Goal: Task Accomplishment & Management: Complete application form

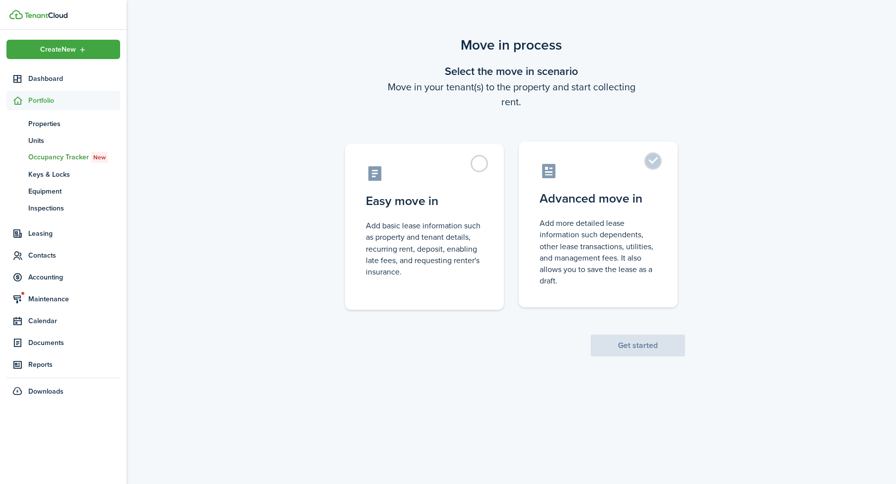
click at [553, 296] on label "Advanced move in Add more detailed lease information such dependents, other lea…" at bounding box center [598, 224] width 159 height 166
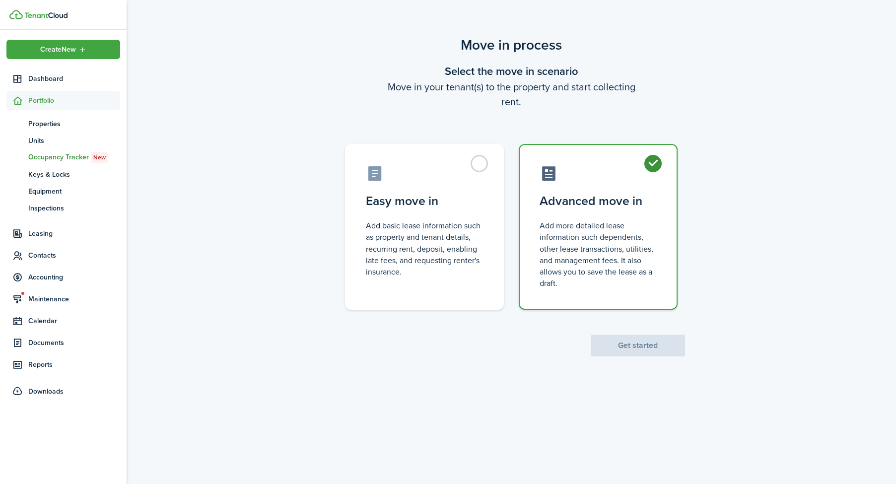
radio input "true"
click at [625, 344] on button "Get started" at bounding box center [638, 346] width 94 height 22
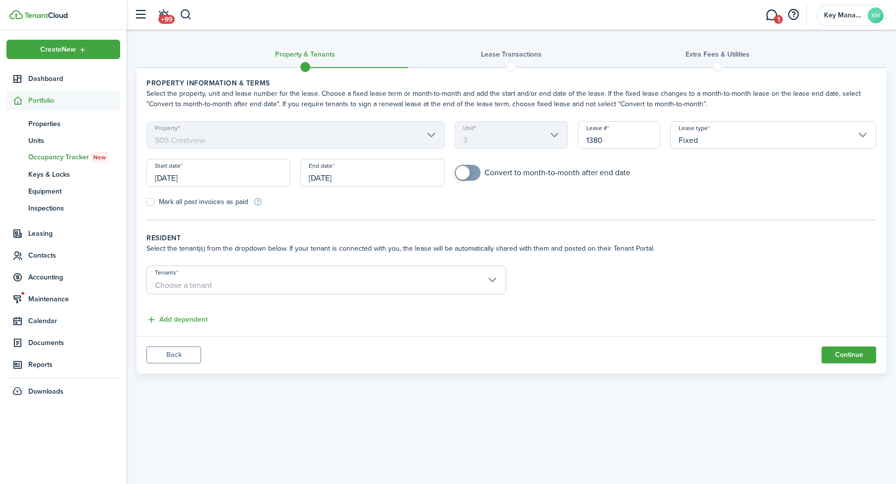
click at [194, 181] on input "[DATE]" at bounding box center [218, 173] width 144 height 28
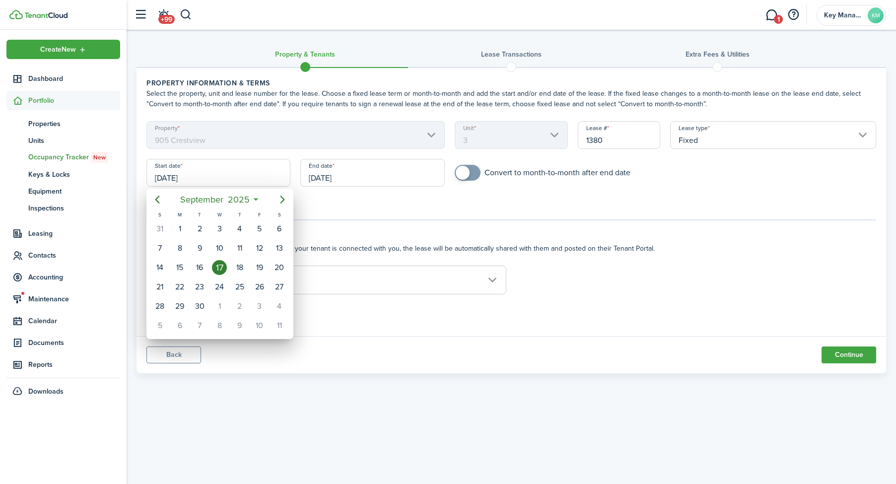
click at [375, 187] on div at bounding box center [448, 242] width 1055 height 643
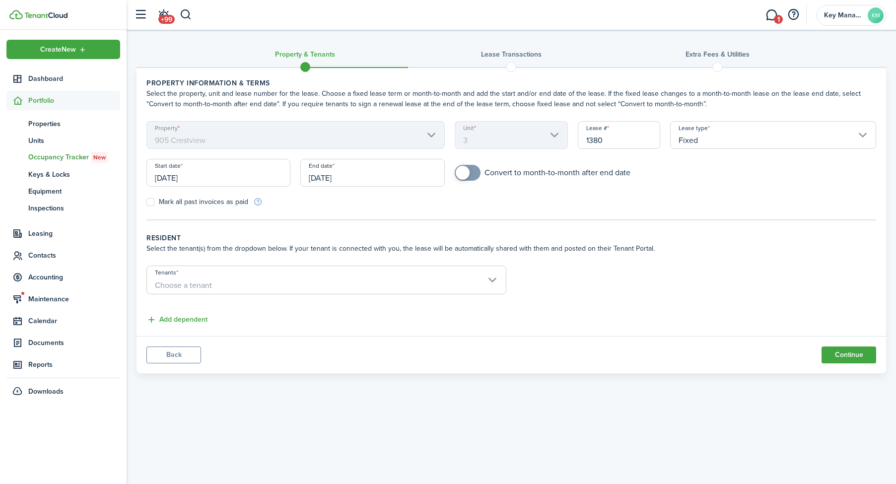
click at [370, 169] on input "[DATE]" at bounding box center [372, 173] width 144 height 28
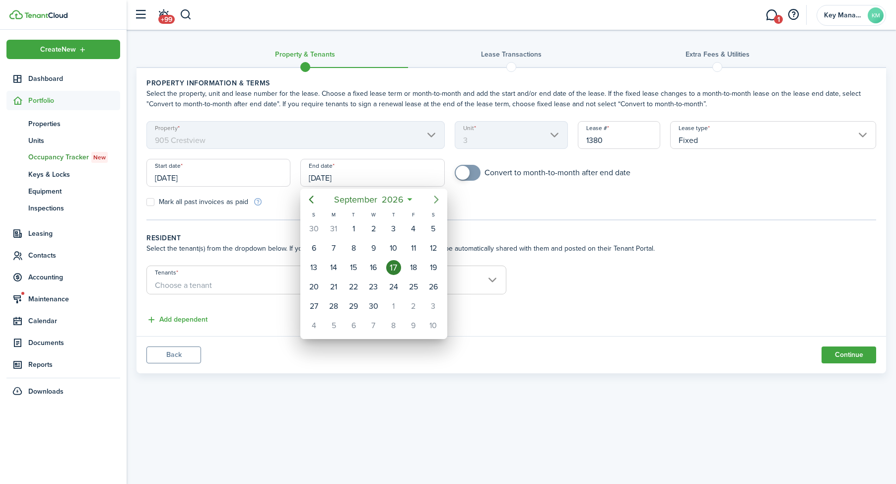
click at [429, 199] on mbsc-button "Next page" at bounding box center [436, 200] width 20 height 20
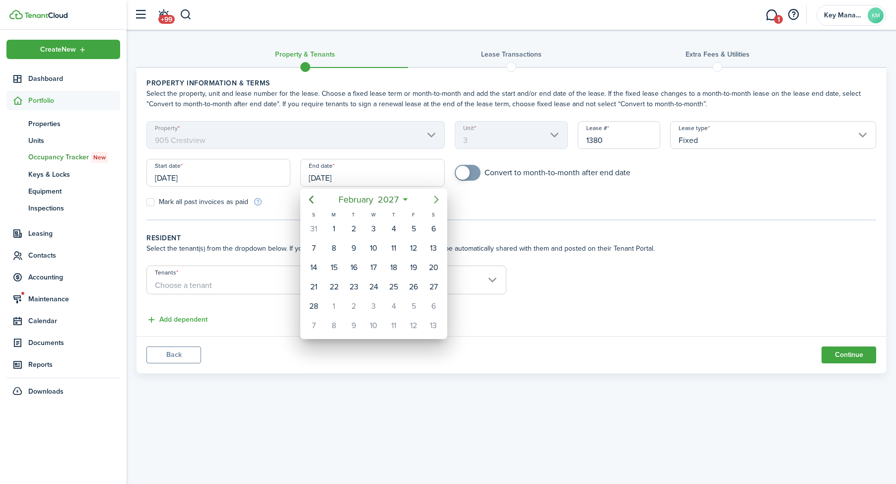
click at [429, 199] on mbsc-button "Next page" at bounding box center [436, 200] width 20 height 20
click at [377, 304] on div "31" at bounding box center [373, 306] width 15 height 15
type input "[DATE]"
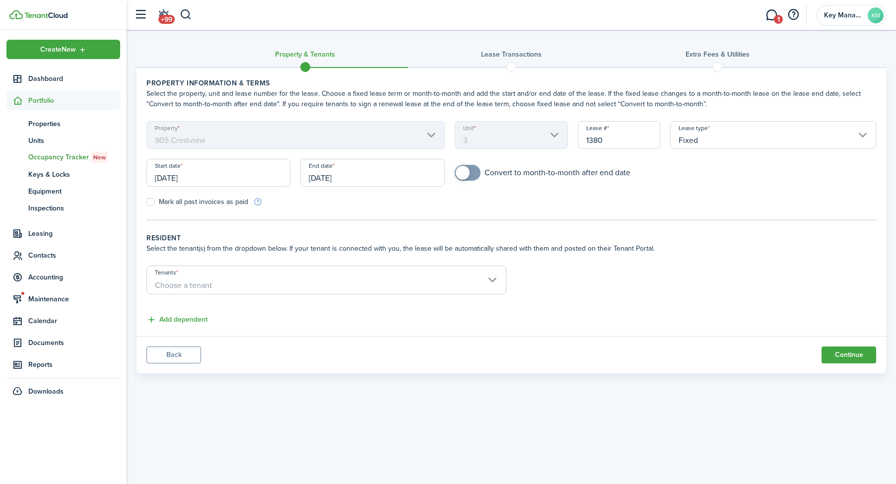
checkbox input "true"
click at [473, 177] on span at bounding box center [468, 173] width 10 height 16
click at [376, 272] on input "Tenants" at bounding box center [326, 272] width 359 height 12
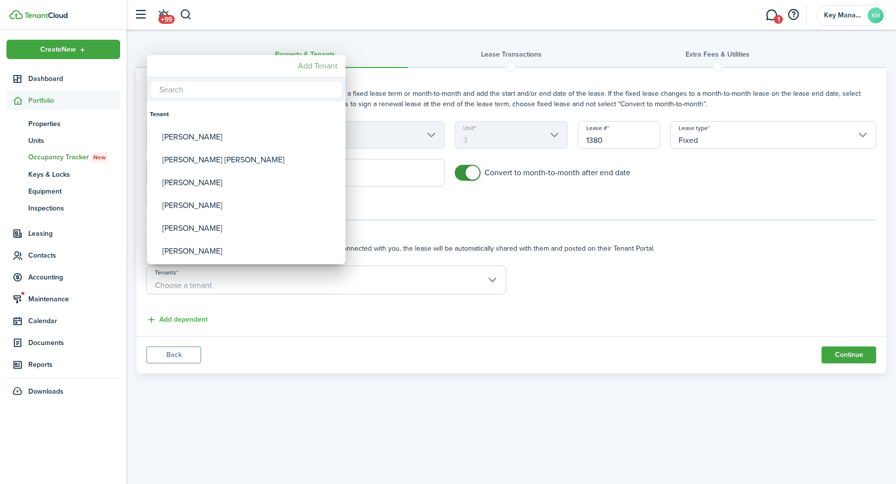
click at [323, 72] on mbsc-button "Add Tenant" at bounding box center [318, 66] width 48 height 18
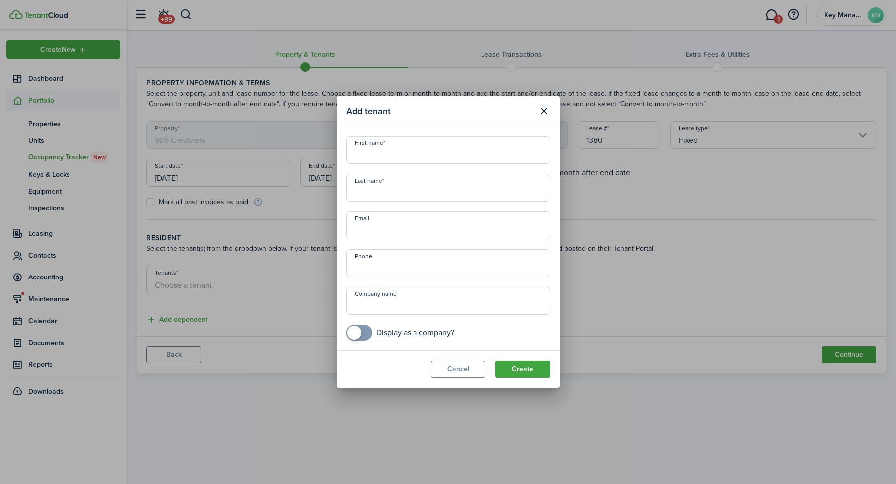
drag, startPoint x: 383, startPoint y: 166, endPoint x: 386, endPoint y: 155, distance: 11.0
click at [383, 165] on div "First name Last name Email Phone Company name Display as a company?" at bounding box center [448, 238] width 213 height 205
type input "[PERSON_NAME] [PERSON_NAME]"
type input "[PERSON_NAME]"
drag, startPoint x: 552, startPoint y: 365, endPoint x: 532, endPoint y: 369, distance: 20.8
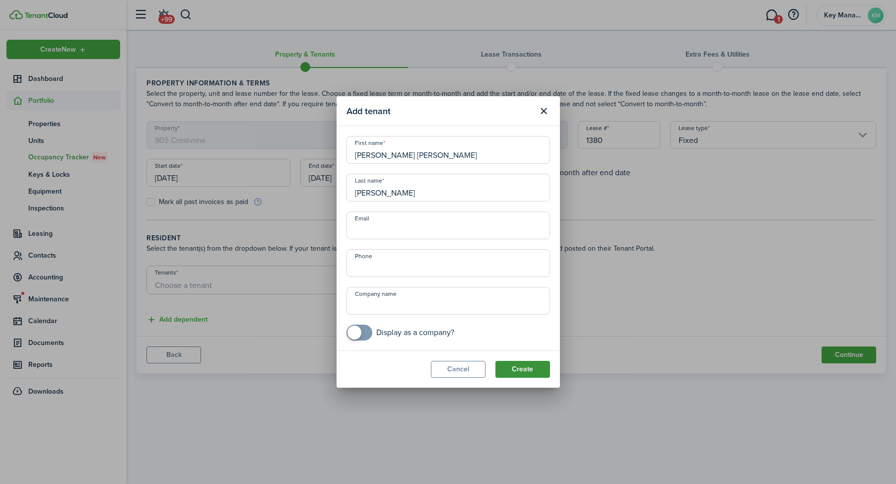
click at [550, 366] on modal-footer "Cancel Create" at bounding box center [448, 368] width 223 height 37
click at [532, 369] on button "Create" at bounding box center [522, 369] width 55 height 17
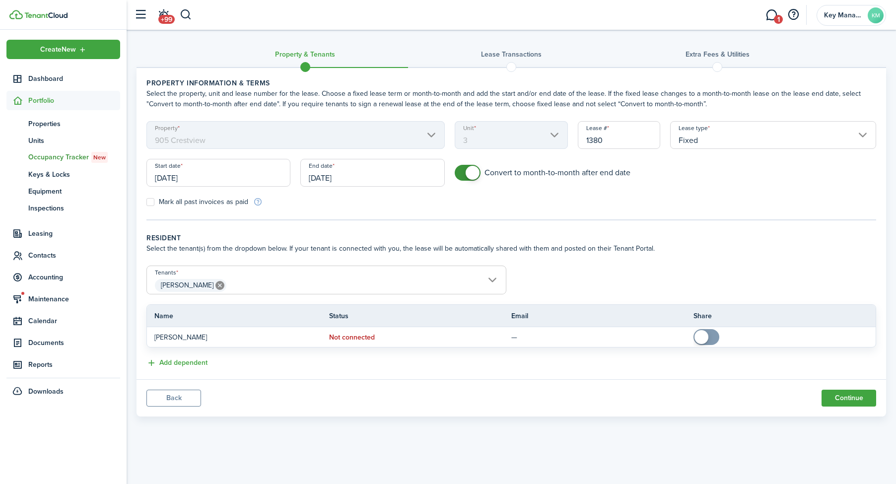
click at [314, 280] on span "[PERSON_NAME]" at bounding box center [326, 285] width 359 height 17
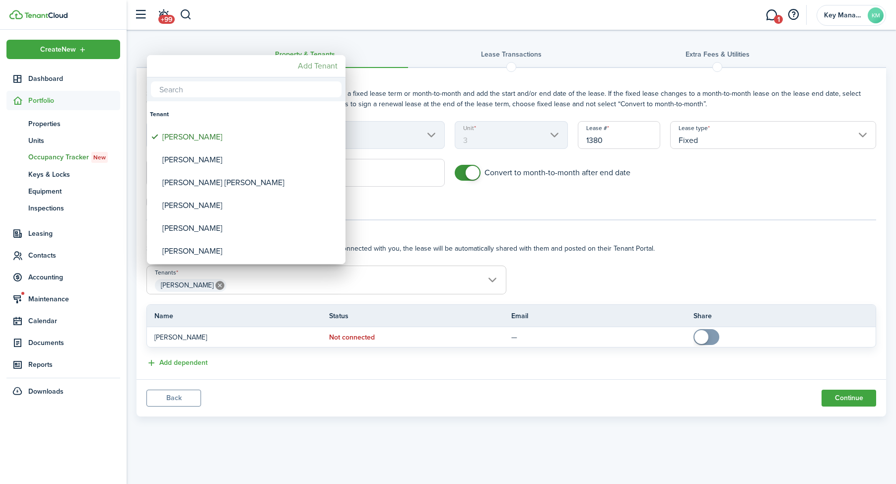
click at [317, 70] on mbsc-button "Add Tenant" at bounding box center [318, 66] width 48 height 18
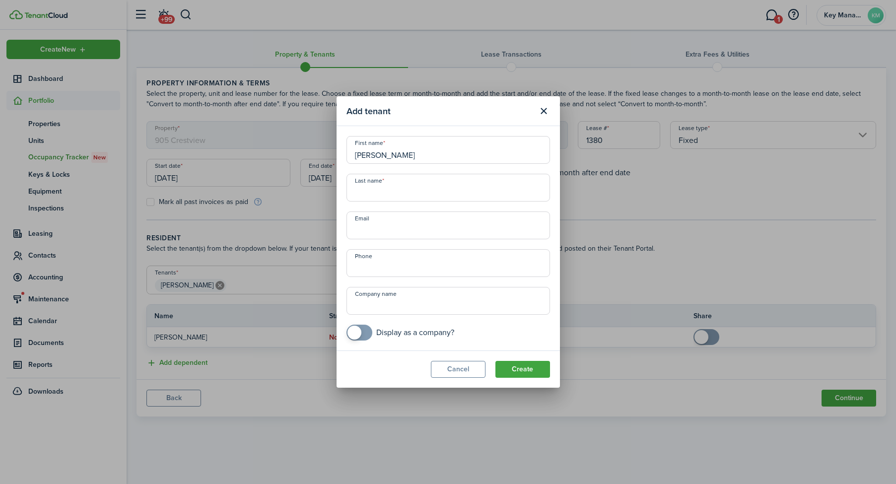
type input "[PERSON_NAME]"
paste input "[EMAIL_ADDRESS][DOMAIN_NAME]"
type input "[EMAIL_ADDRESS][DOMAIN_NAME]"
click at [543, 364] on button "Create" at bounding box center [522, 369] width 55 height 17
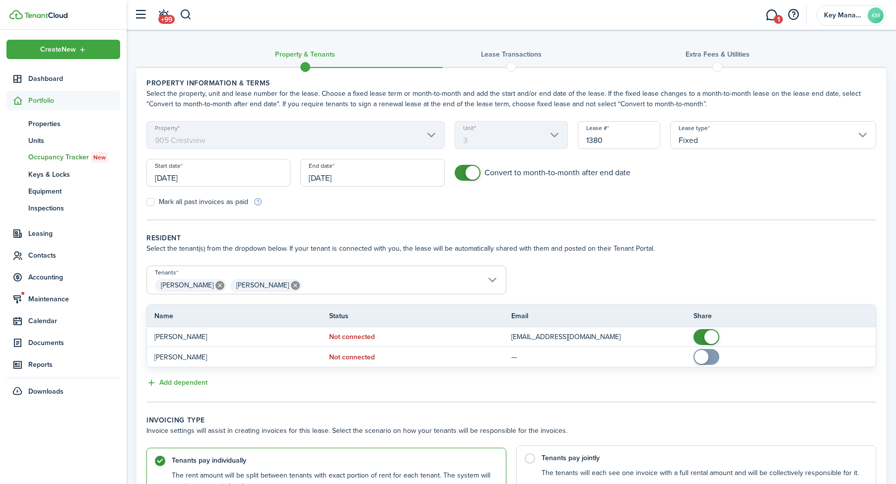
click at [657, 459] on control-radio-card-title "Tenants pay jointly" at bounding box center [704, 458] width 324 height 10
radio input "false"
radio input "true"
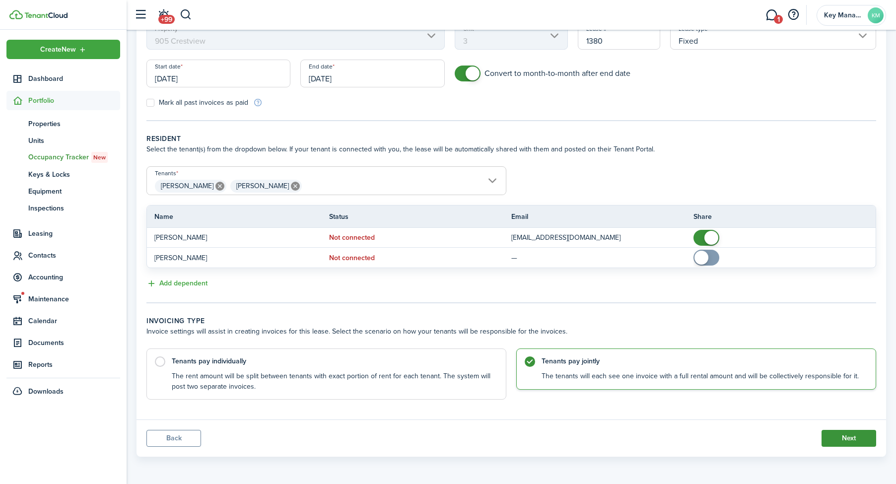
scroll to position [99, 0]
click at [865, 435] on button "Next" at bounding box center [849, 438] width 55 height 17
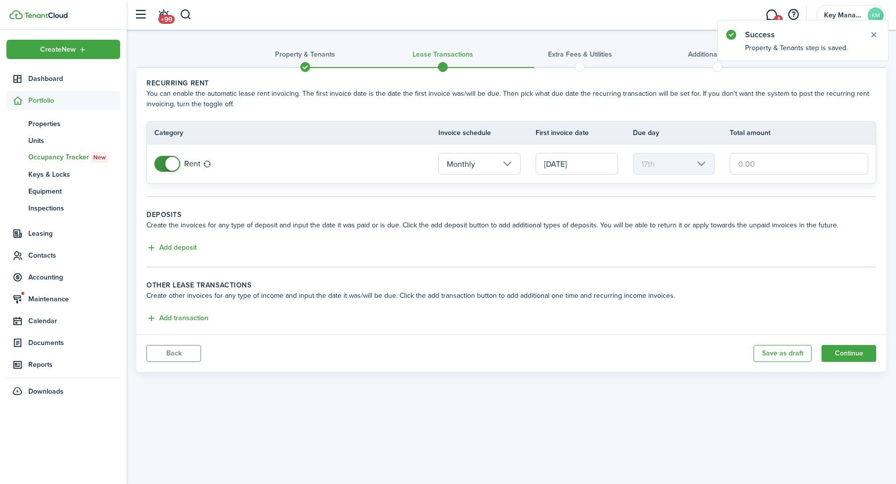
click at [558, 164] on input "[DATE]" at bounding box center [577, 164] width 82 height 22
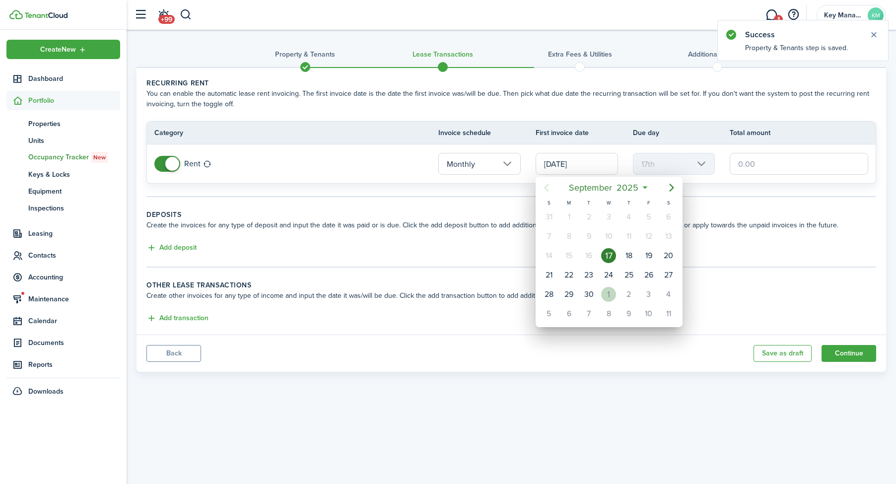
click at [605, 288] on div "1" at bounding box center [608, 294] width 15 height 15
type input "[DATE]"
type input "1st"
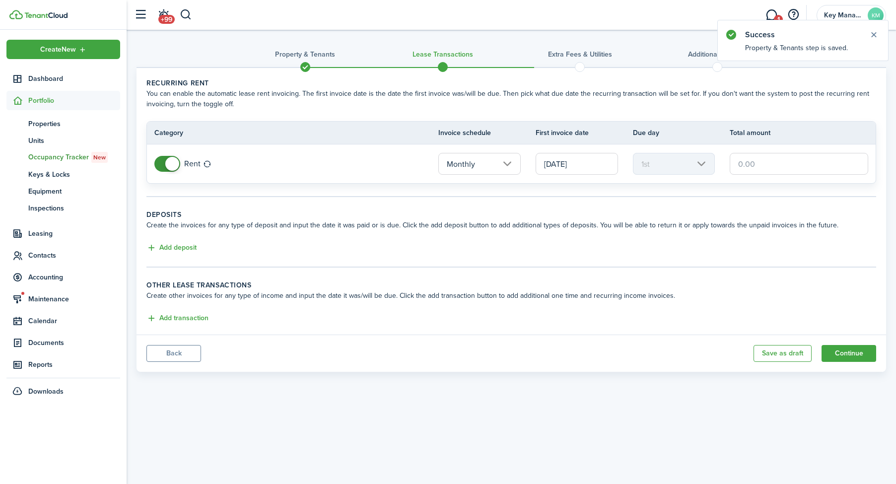
click at [765, 167] on input "text" at bounding box center [799, 164] width 138 height 22
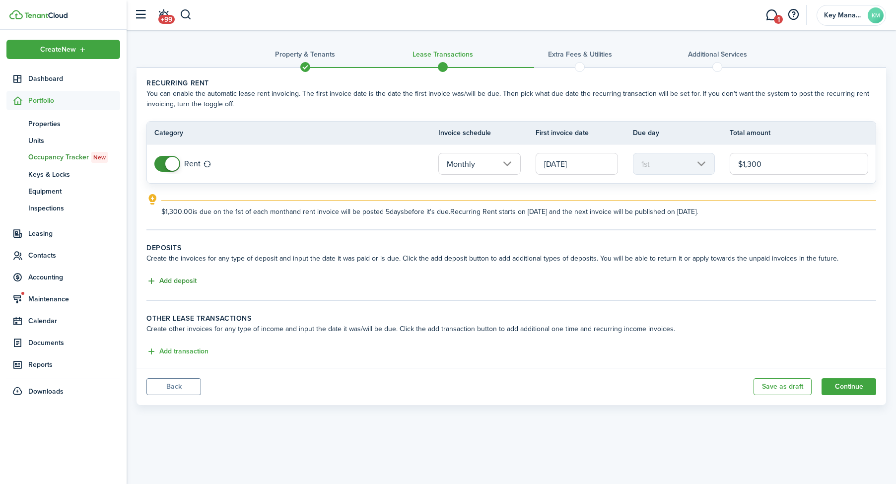
type input "$1,300.00"
click at [183, 284] on button "Add deposit" at bounding box center [171, 280] width 50 height 11
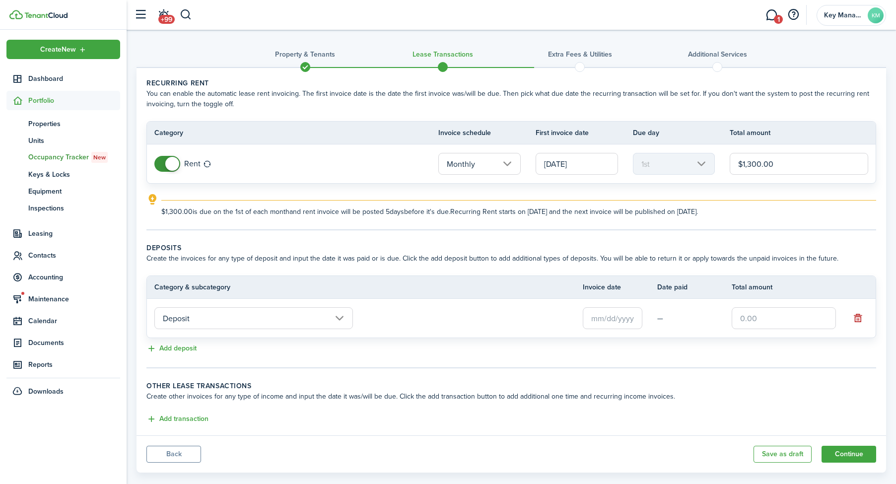
click at [602, 331] on td at bounding box center [620, 318] width 74 height 27
click at [606, 324] on input "text" at bounding box center [613, 318] width 60 height 22
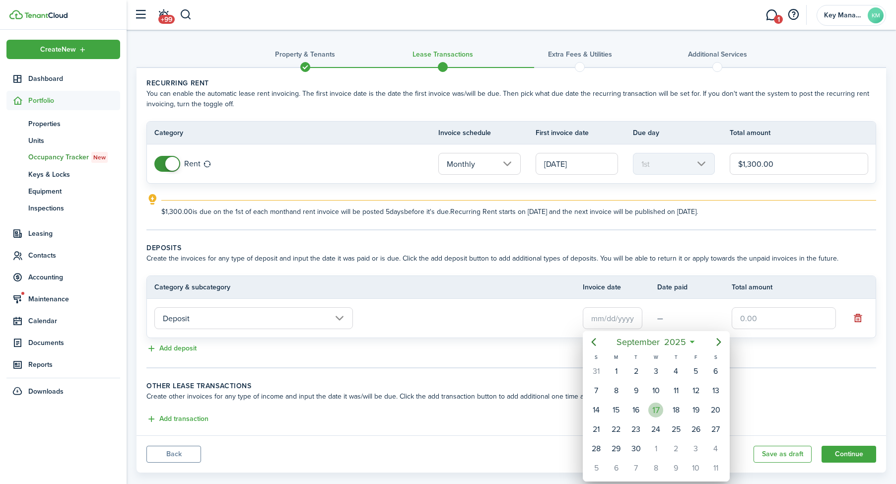
click at [652, 412] on div "17" at bounding box center [655, 410] width 15 height 15
type input "[DATE]"
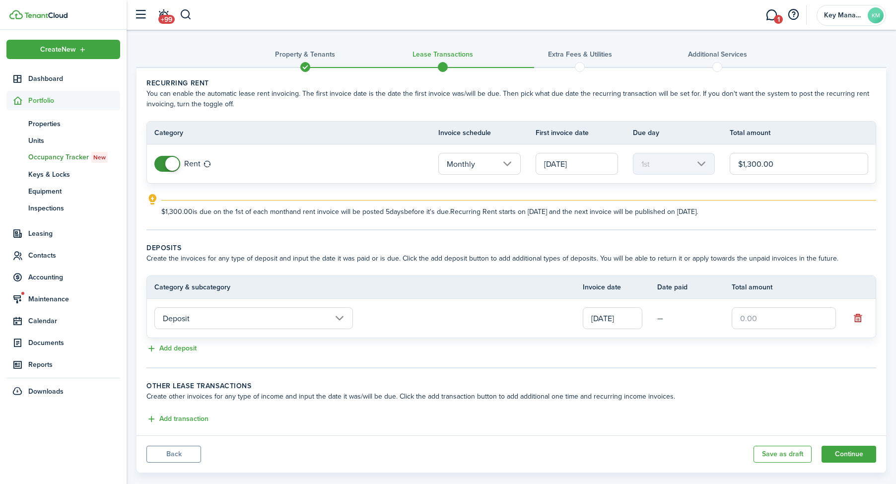
click at [752, 324] on input "text" at bounding box center [784, 318] width 104 height 22
type input "$1,000.00"
click at [176, 417] on button "Add transaction" at bounding box center [177, 418] width 62 height 11
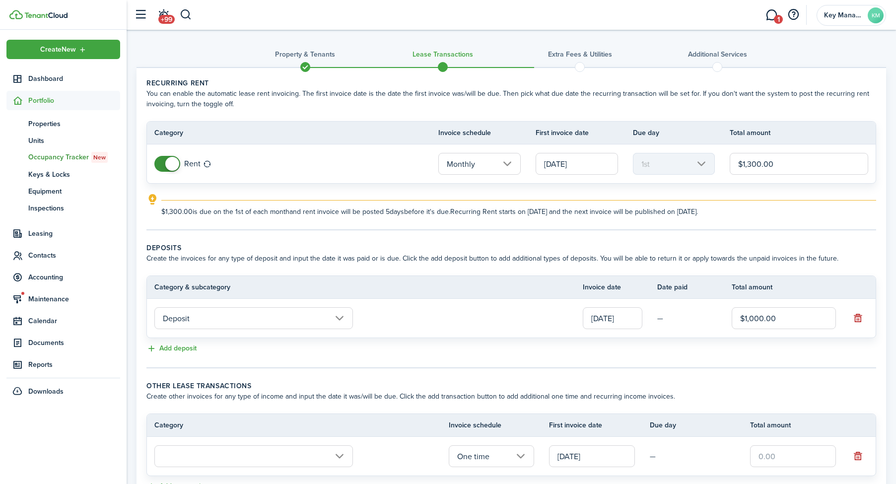
click at [610, 451] on input "[DATE]" at bounding box center [592, 456] width 86 height 22
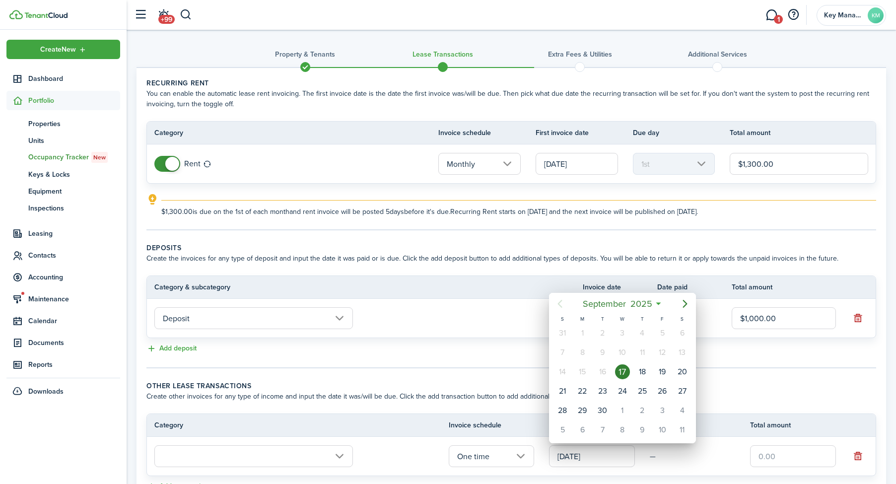
click at [790, 454] on div at bounding box center [448, 242] width 1055 height 643
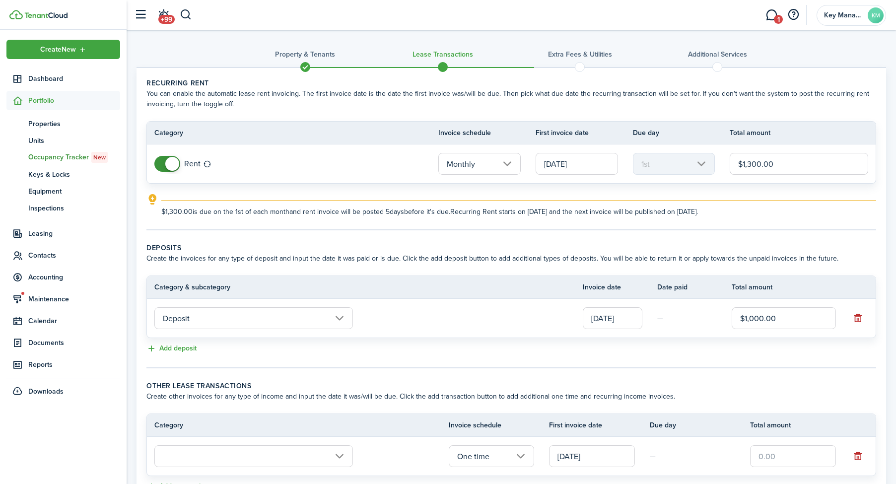
click at [790, 454] on input "text" at bounding box center [793, 456] width 86 height 22
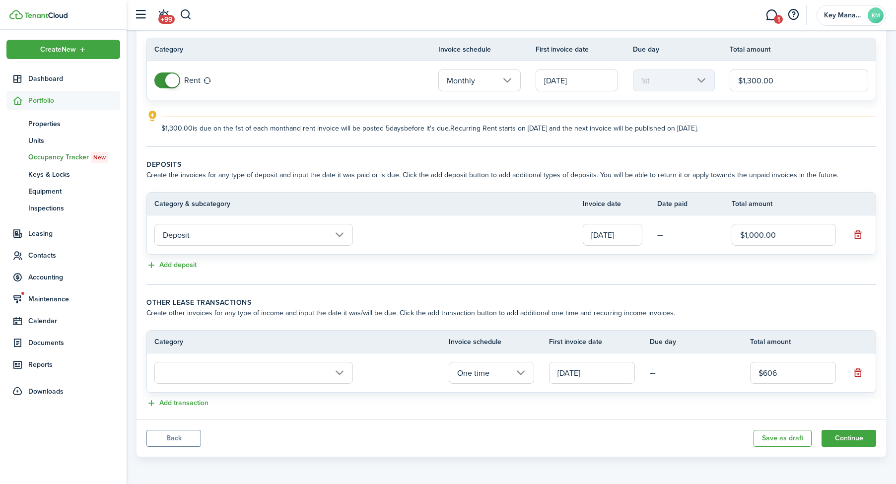
scroll to position [83, 0]
type input "$606.00"
click at [328, 360] on td at bounding box center [298, 372] width 302 height 27
click at [329, 365] on input "text" at bounding box center [253, 373] width 199 height 22
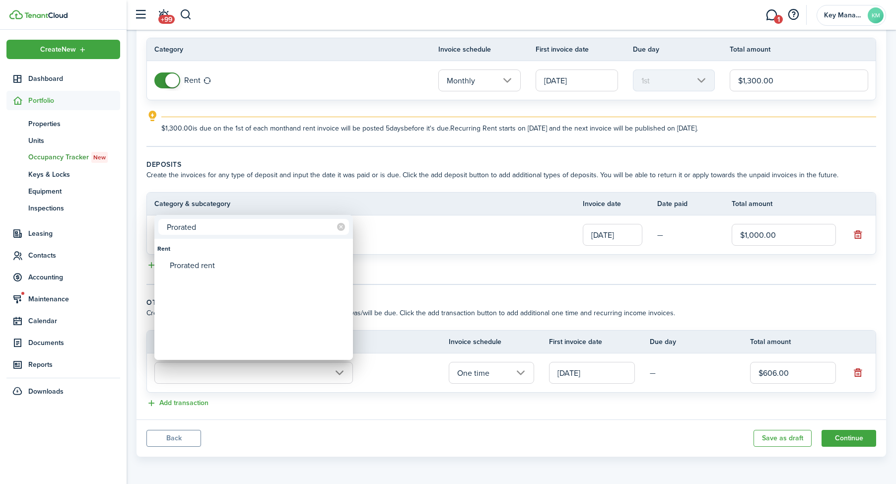
type input "Prorated"
drag, startPoint x: 261, startPoint y: 277, endPoint x: 254, endPoint y: 271, distance: 9.5
click at [261, 277] on mbsc-wheel-item at bounding box center [254, 282] width 196 height 17
click at [250, 267] on div "Prorated rent" at bounding box center [258, 265] width 176 height 17
type input "Rent / Prorated rent"
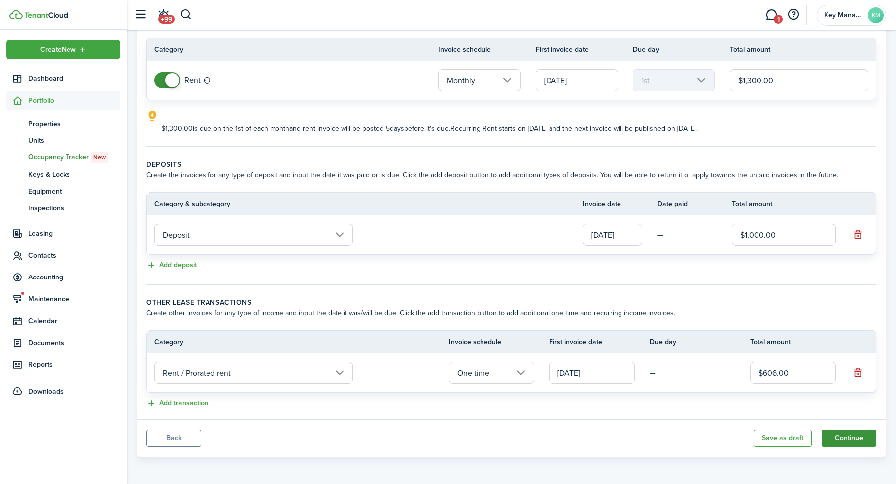
click at [832, 437] on button "Continue" at bounding box center [849, 438] width 55 height 17
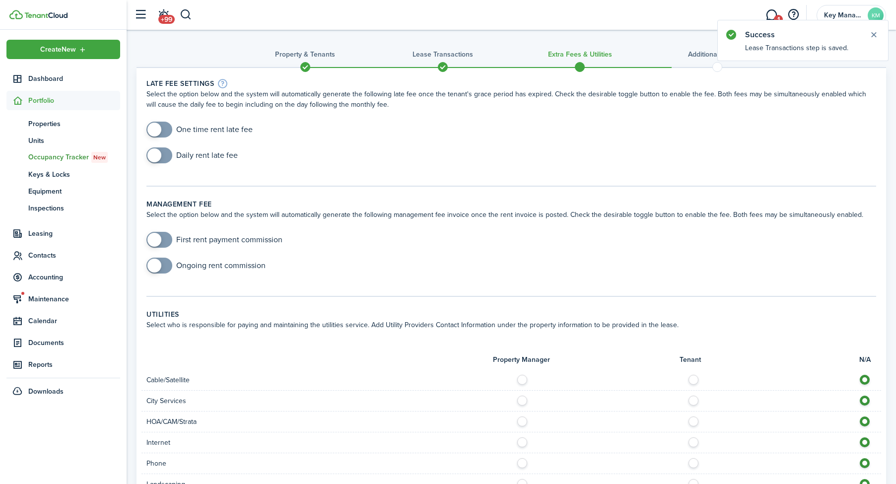
checkbox input "true"
click at [154, 129] on span at bounding box center [159, 130] width 10 height 16
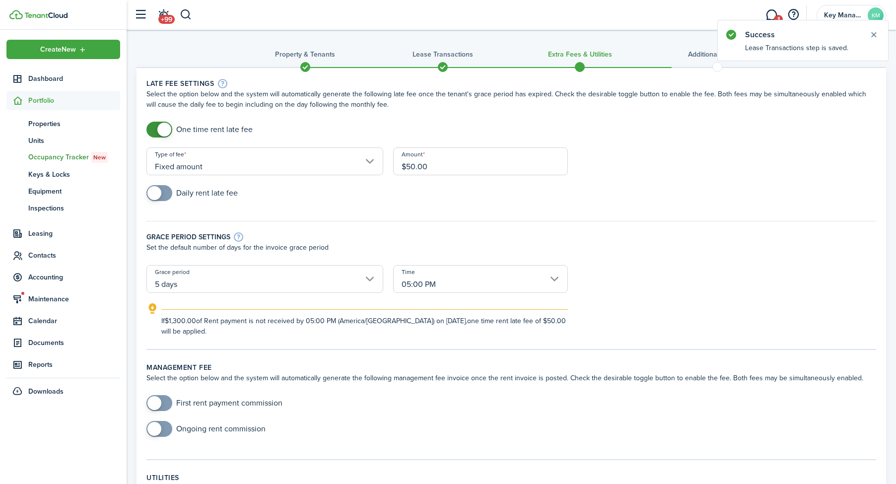
click at [157, 185] on div "Type of fee Fixed amount" at bounding box center [264, 166] width 247 height 38
checkbox input "true"
click at [164, 193] on span at bounding box center [159, 193] width 10 height 16
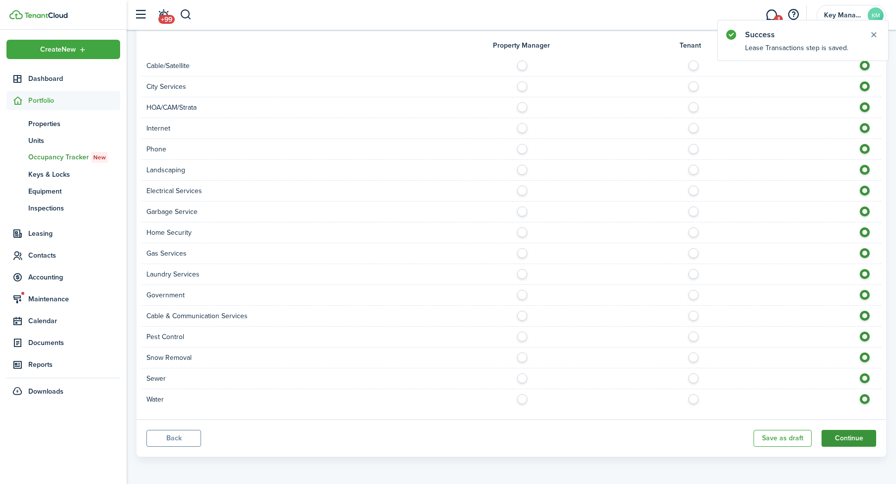
scroll to position [526, 0]
click at [873, 432] on button "Continue" at bounding box center [849, 438] width 55 height 17
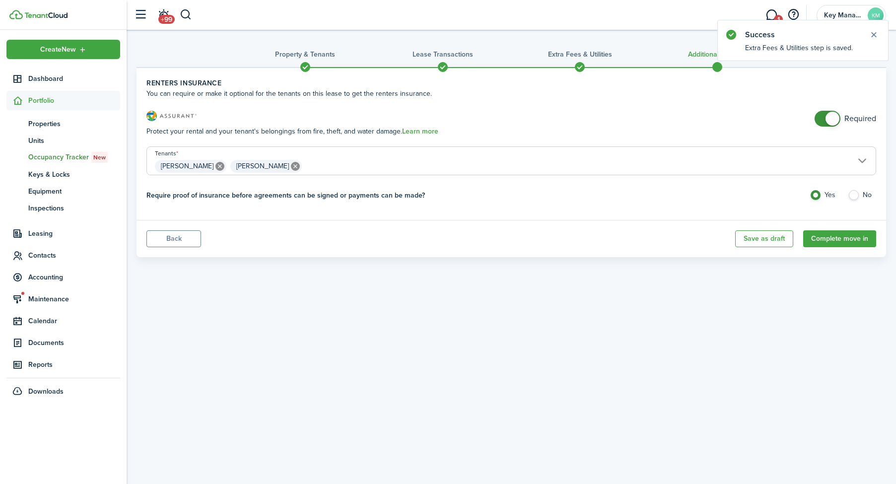
checkbox input "false"
click at [825, 119] on span at bounding box center [828, 119] width 10 height 16
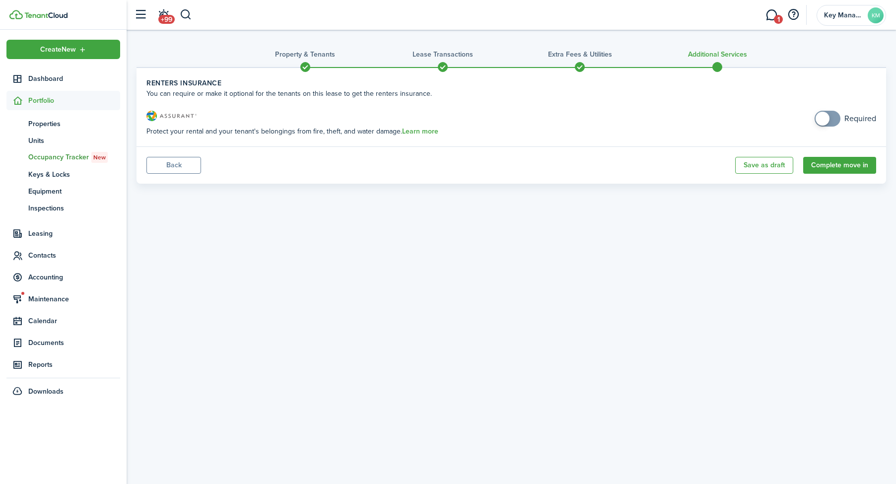
click at [837, 181] on panel-main-footer "Back Save as draft Complete move in" at bounding box center [512, 164] width 750 height 37
click at [839, 171] on button "Complete move in" at bounding box center [839, 165] width 73 height 17
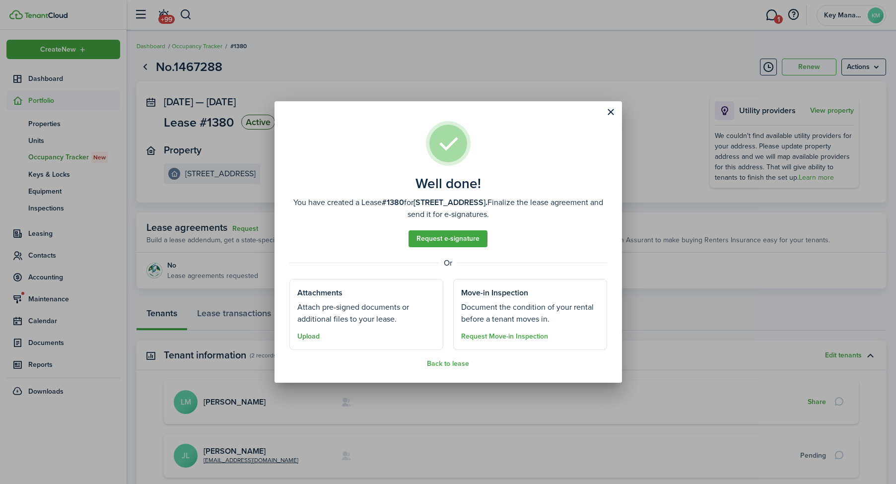
click at [312, 339] on button "Upload" at bounding box center [308, 337] width 22 height 8
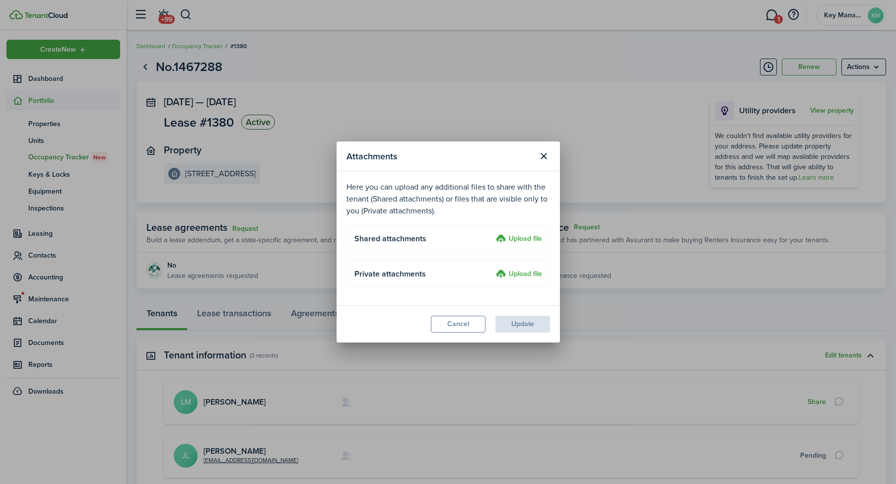
click at [508, 240] on label "Upload file" at bounding box center [519, 239] width 46 height 12
click at [492, 233] on input "Upload file" at bounding box center [492, 233] width 0 height 0
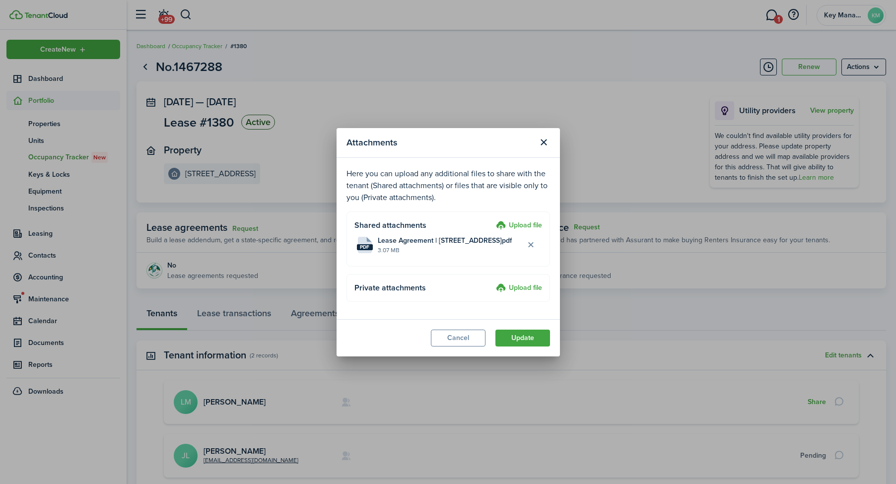
click at [514, 293] on label "Upload file" at bounding box center [519, 288] width 46 height 12
click at [492, 282] on input "Upload file" at bounding box center [492, 282] width 0 height 0
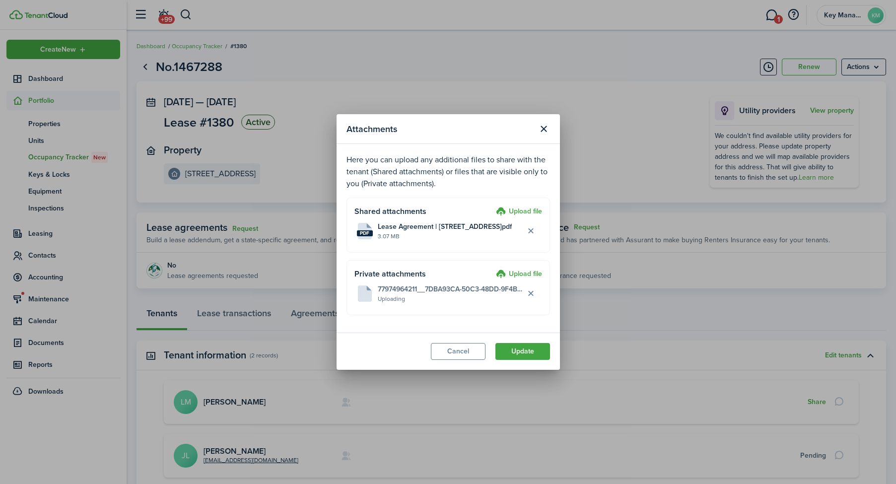
click at [522, 271] on label "Upload file" at bounding box center [519, 275] width 46 height 12
click at [492, 269] on input "Upload file" at bounding box center [492, 269] width 0 height 0
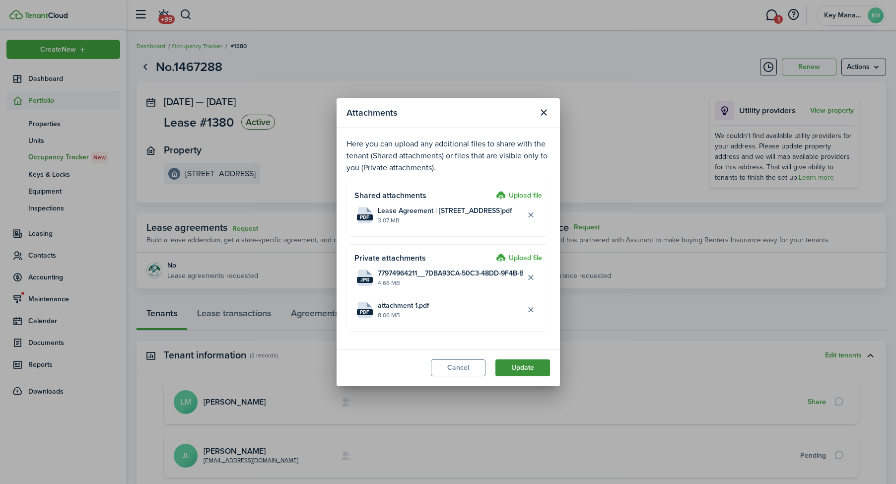
click at [503, 363] on button "Update" at bounding box center [522, 367] width 55 height 17
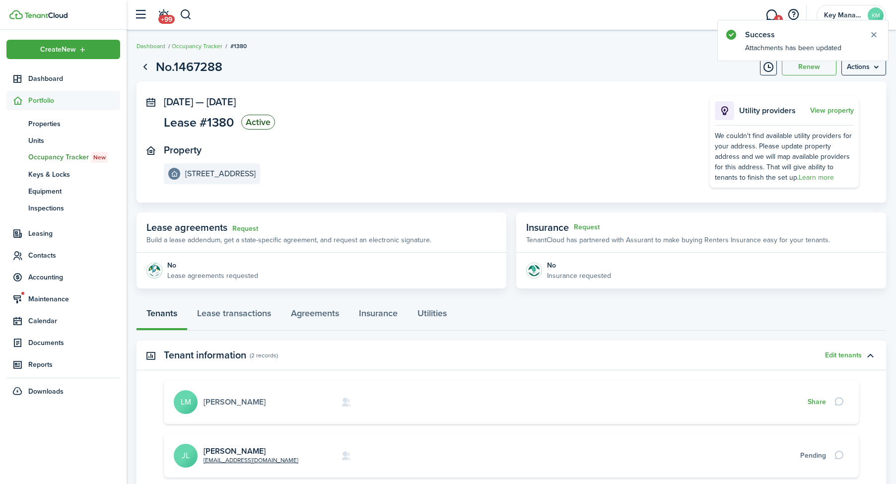
drag, startPoint x: 254, startPoint y: 402, endPoint x: 244, endPoint y: 399, distance: 9.9
click at [253, 402] on link "[PERSON_NAME]" at bounding box center [235, 401] width 62 height 11
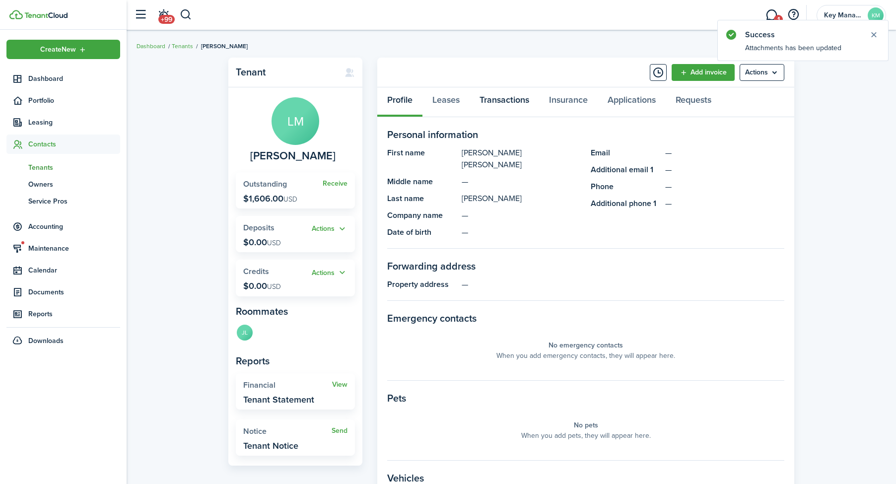
click at [502, 97] on link "Transactions" at bounding box center [504, 102] width 69 height 30
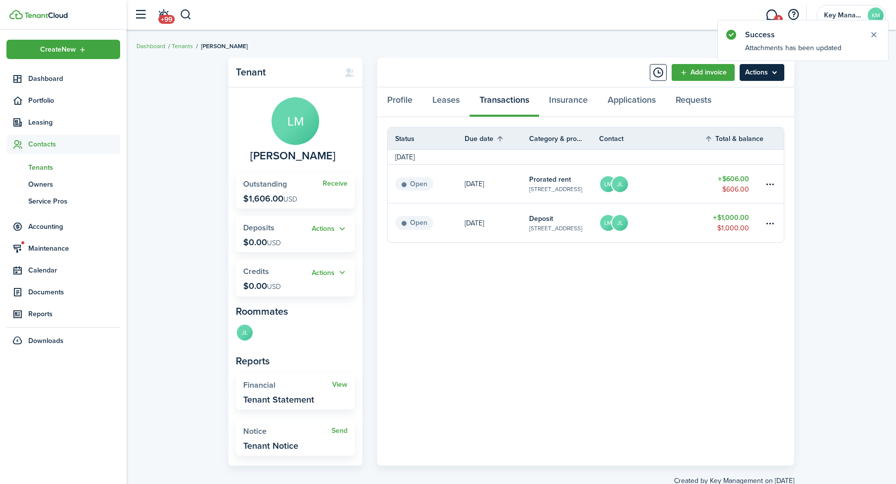
click at [762, 69] on menu-btn "Actions" at bounding box center [762, 72] width 45 height 17
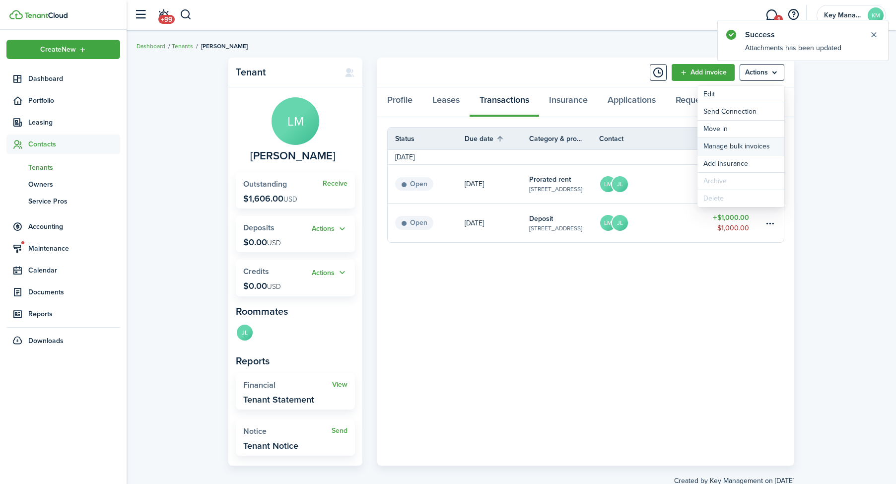
click at [735, 145] on link "Manage bulk invoices" at bounding box center [740, 146] width 87 height 17
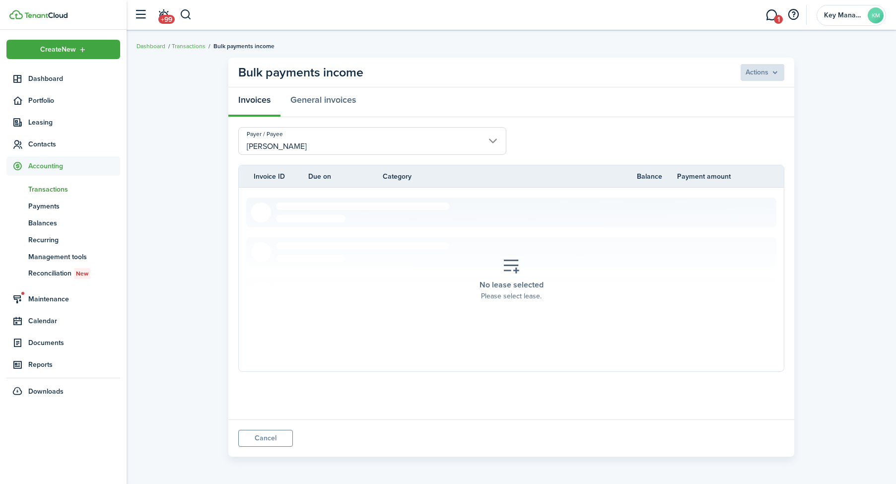
click at [239, 178] on tr "Invoice ID Due on Category Balance Payment amount" at bounding box center [511, 176] width 545 height 10
click at [250, 178] on tr "Invoice ID Due on Category Balance Payment amount" at bounding box center [511, 176] width 545 height 10
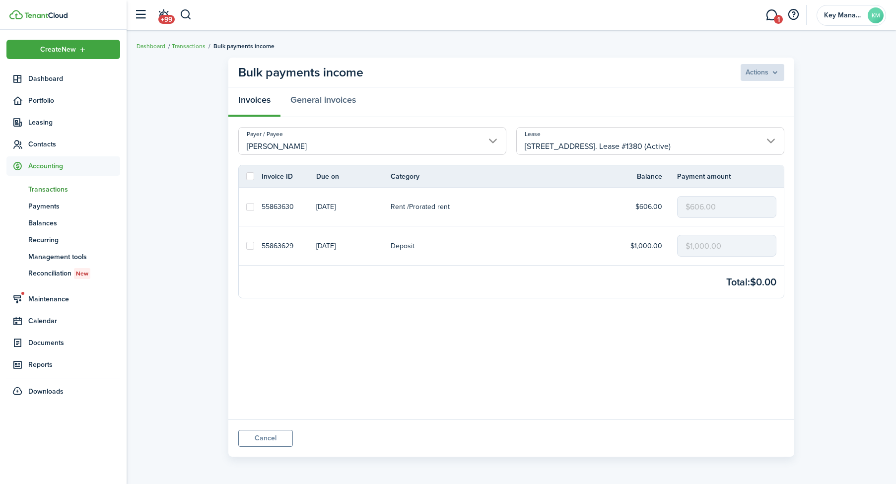
click at [251, 178] on label at bounding box center [250, 176] width 8 height 8
click at [246, 177] on input "checkbox" at bounding box center [246, 176] width 0 height 0
checkbox input "true"
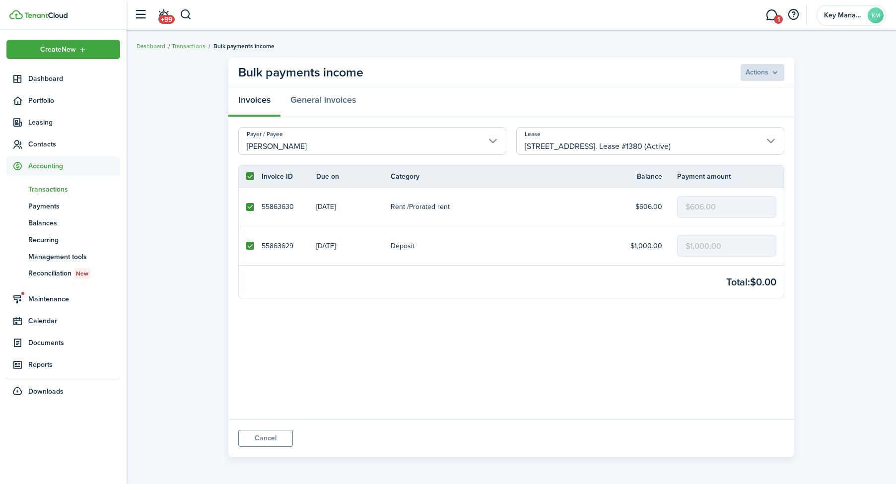
checkbox input "true"
click at [760, 71] on menu-btn "Actions" at bounding box center [762, 72] width 45 height 17
click at [741, 89] on button "Record as paid" at bounding box center [740, 94] width 87 height 17
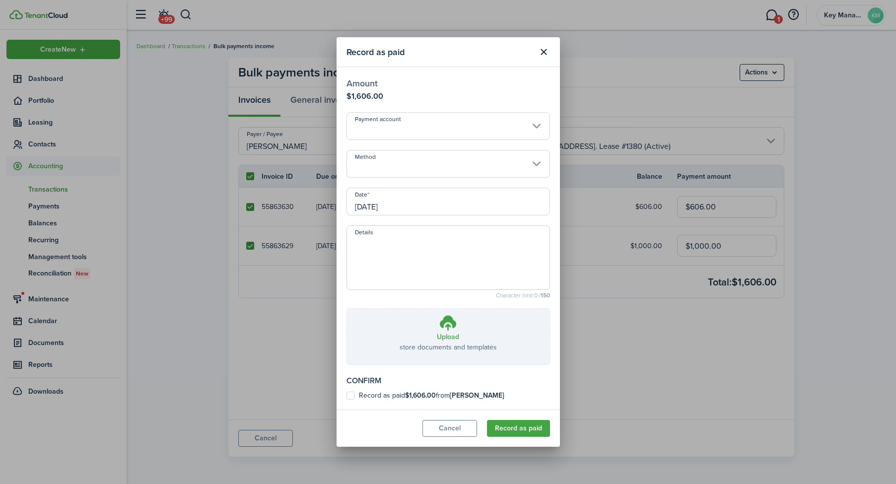
click at [446, 390] on modal-body "Amount $1,606.00 Payment account Method Date [DATE] Details Character limit: 0 …" at bounding box center [448, 238] width 223 height 343
click at [465, 399] on b "[PERSON_NAME]" at bounding box center [477, 395] width 55 height 10
click at [346, 396] on input "Record as paid $1,606.00 from [PERSON_NAME]" at bounding box center [346, 396] width 0 height 0
checkbox input "true"
click at [537, 437] on modal-footer "Cancel Record as paid" at bounding box center [448, 428] width 223 height 37
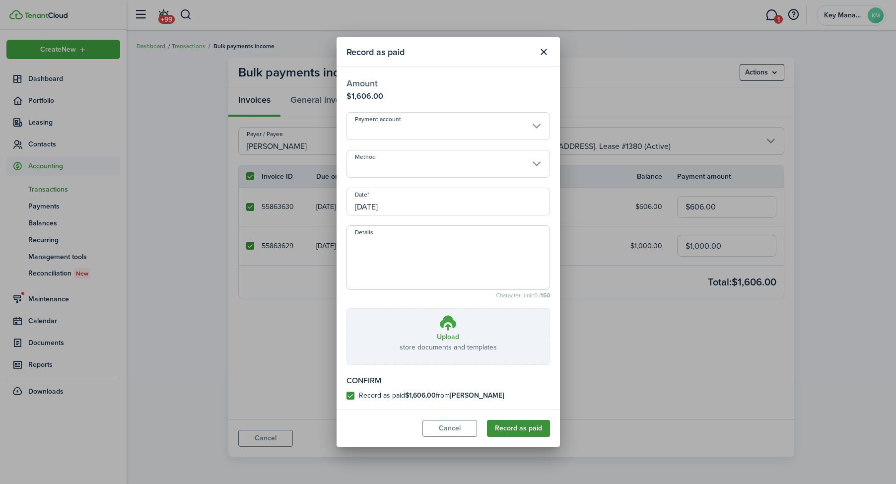
click at [527, 432] on button "Record as paid" at bounding box center [518, 428] width 63 height 17
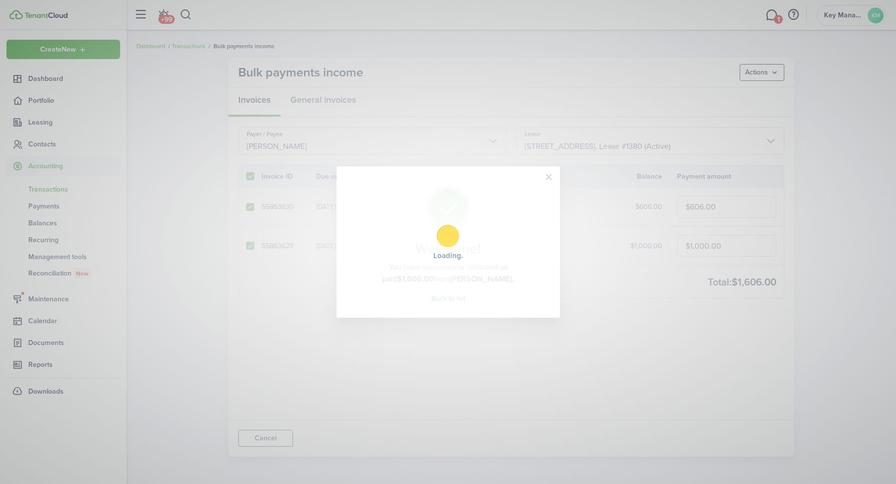
click at [258, 439] on div "Well done! You have successfully recorded as paid $1,606.00 from [PERSON_NAME].…" at bounding box center [448, 242] width 896 height 484
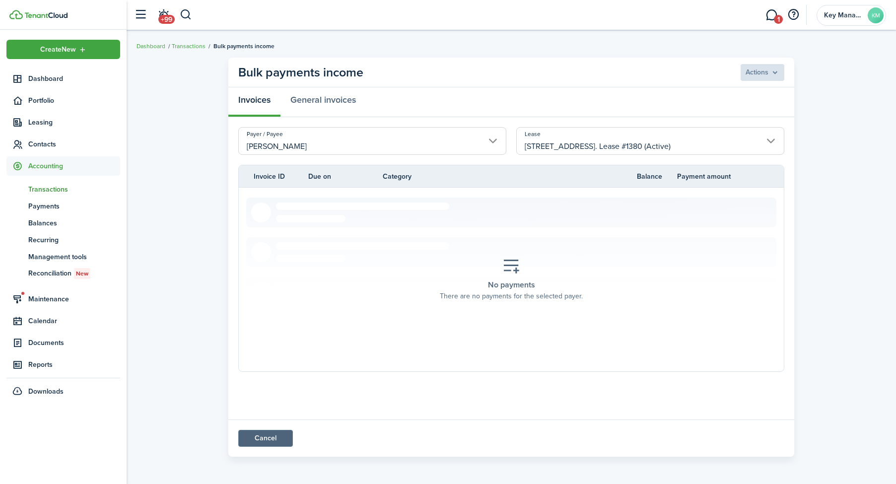
click at [288, 441] on link "Cancel" at bounding box center [265, 438] width 55 height 17
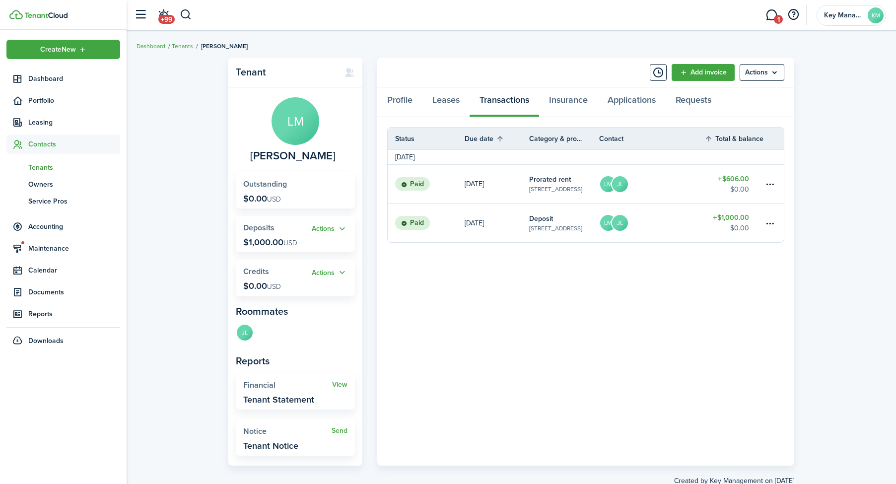
click at [438, 119] on panel-main-body "Status Due date Category & property Contact Total & balance Actions [DATE] Paid…" at bounding box center [585, 291] width 417 height 348
click at [442, 112] on link "Leases" at bounding box center [445, 102] width 47 height 30
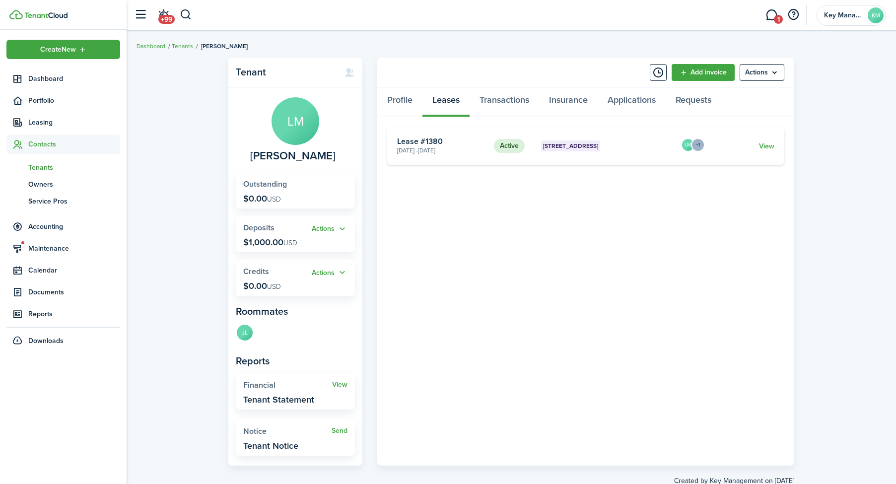
click at [775, 144] on card "Active [STREET_ADDRESS] 3 [DATE] - [DATE] Lease #1380 LM +1 View" at bounding box center [585, 146] width 397 height 38
click at [771, 149] on link "View" at bounding box center [766, 146] width 15 height 10
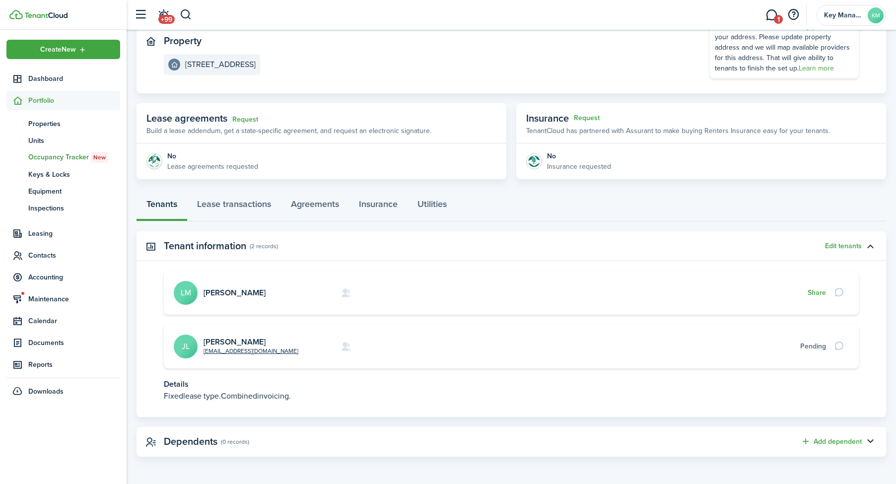
scroll to position [109, 0]
click at [282, 210] on link "Agreements" at bounding box center [315, 207] width 68 height 30
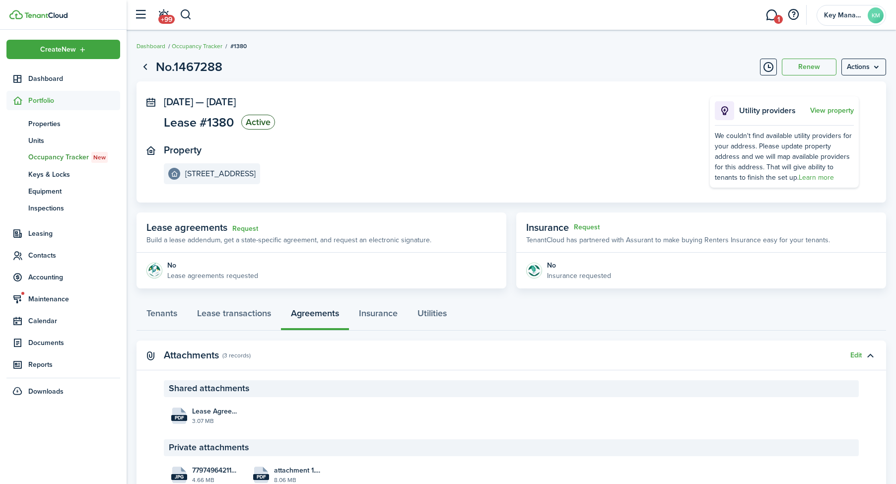
drag, startPoint x: 222, startPoint y: 205, endPoint x: 232, endPoint y: 287, distance: 83.5
click at [222, 205] on page-view-main "[DATE] — [DATE] Lease #1380 Active Property [STREET_ADDRESS] Utility providers …" at bounding box center [512, 184] width 750 height 207
drag, startPoint x: 243, startPoint y: 318, endPoint x: 419, endPoint y: 334, distance: 176.4
click at [243, 318] on link "Lease transactions" at bounding box center [234, 316] width 94 height 30
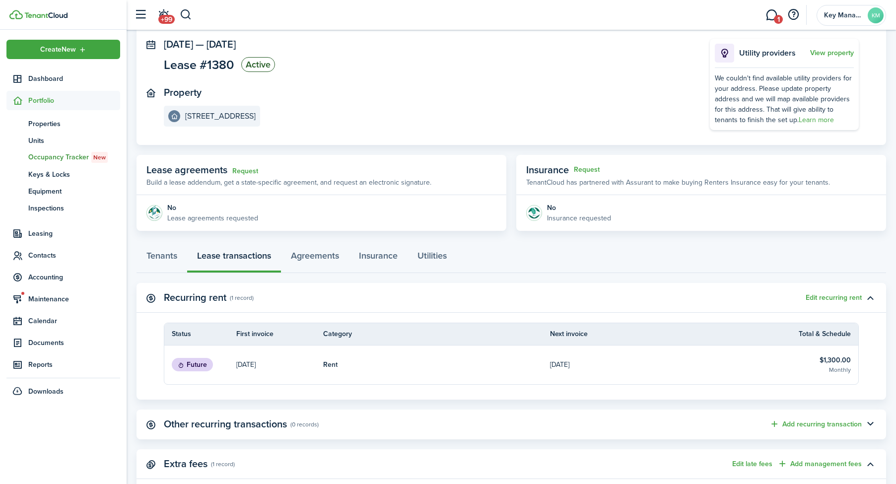
scroll to position [94, 0]
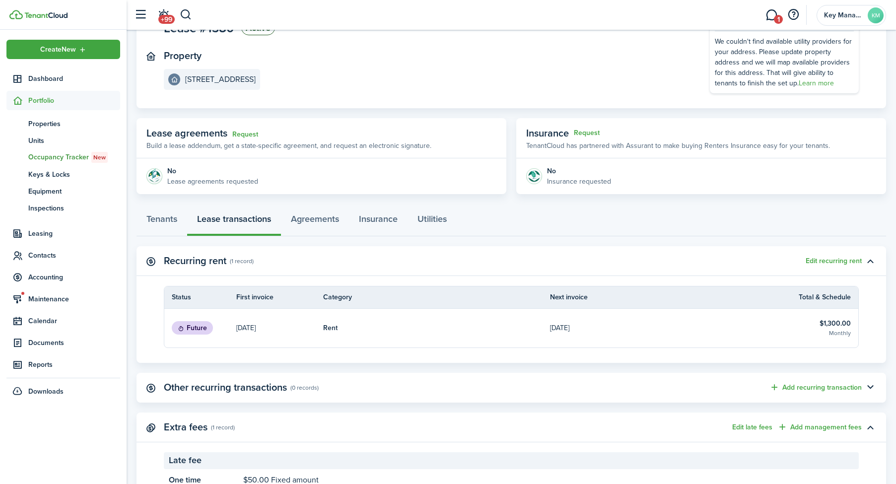
click at [842, 331] on table-subtitle "Monthly" at bounding box center [840, 333] width 22 height 9
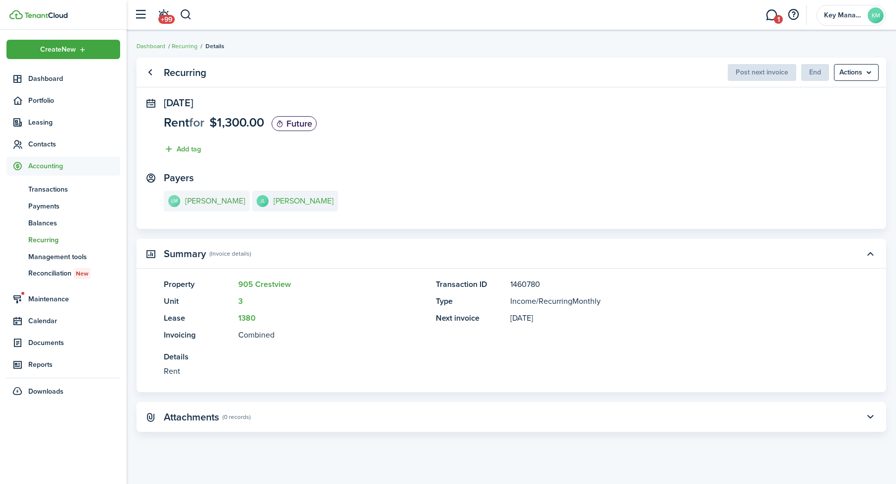
click at [200, 197] on e-details-info-title "[PERSON_NAME]" at bounding box center [215, 201] width 60 height 9
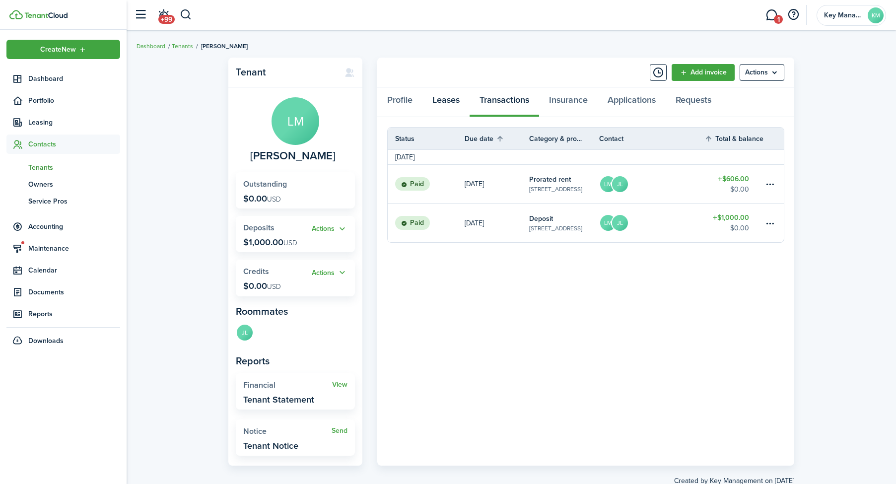
click at [449, 102] on link "Leases" at bounding box center [445, 102] width 47 height 30
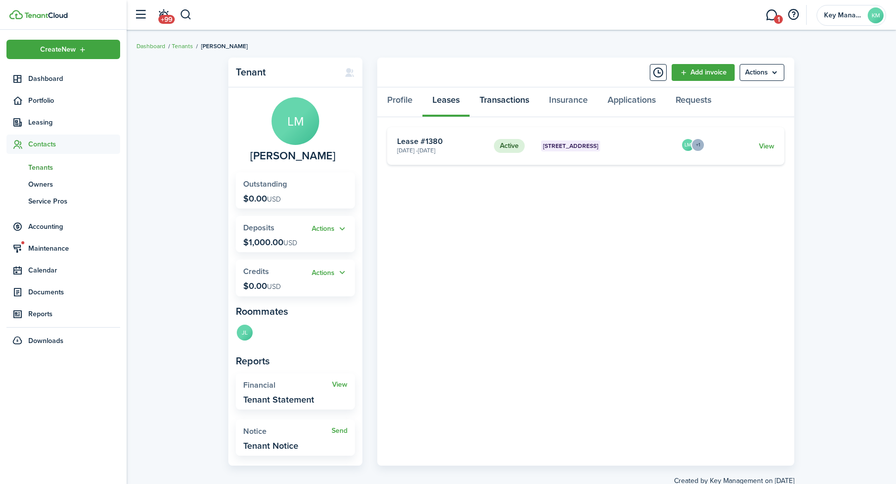
drag, startPoint x: 471, startPoint y: 99, endPoint x: 494, endPoint y: 103, distance: 24.2
click at [471, 99] on link "Transactions" at bounding box center [504, 102] width 69 height 30
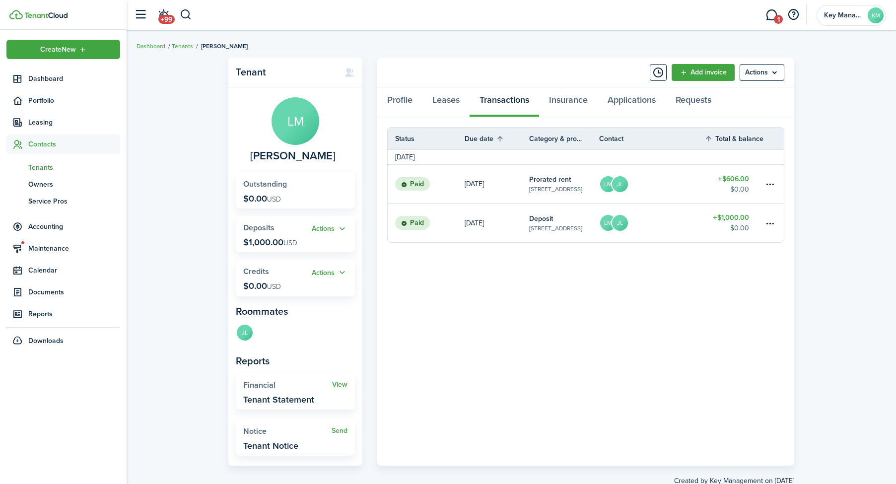
click at [48, 16] on img at bounding box center [45, 15] width 43 height 6
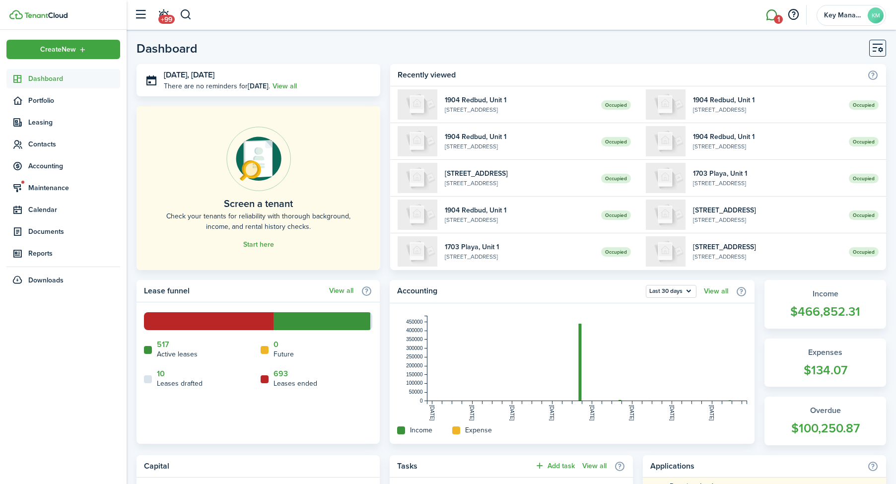
click at [764, 10] on link "1" at bounding box center [771, 14] width 19 height 25
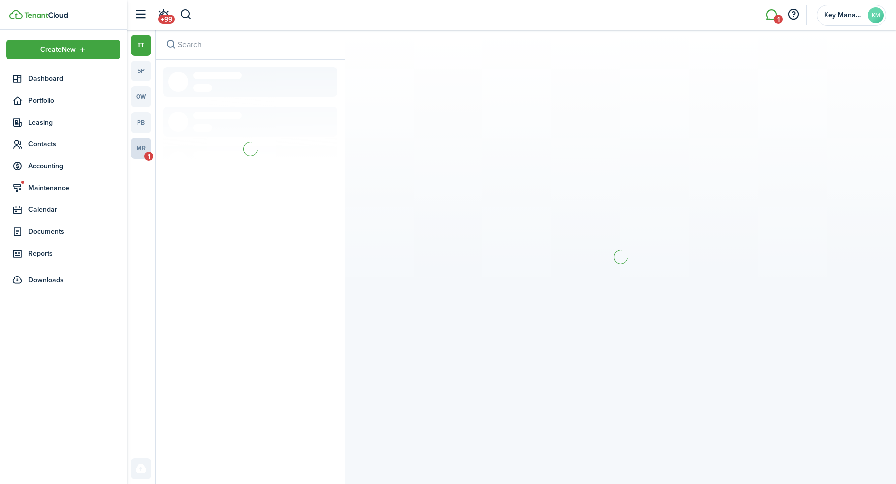
click at [144, 150] on link "mr 1" at bounding box center [141, 148] width 21 height 21
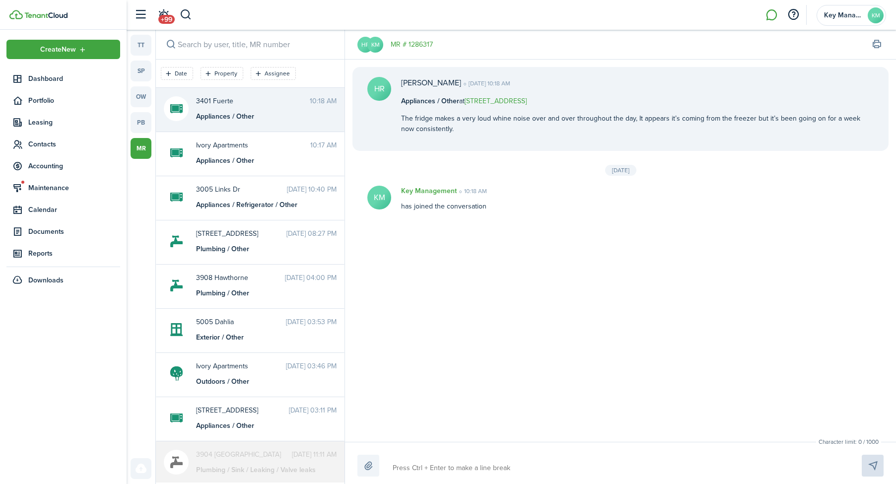
click at [586, 467] on textarea at bounding box center [615, 468] width 453 height 17
type textarea "W"
type textarea "Wh"
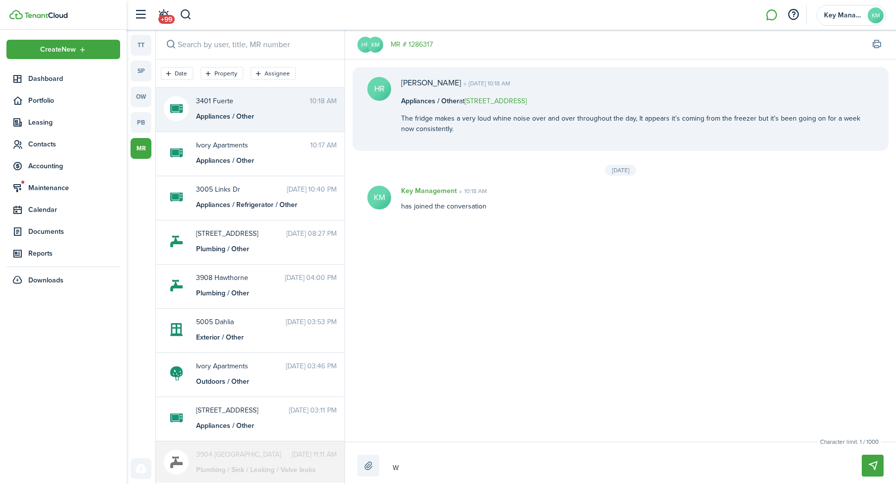
type textarea "Wh"
type textarea "Wha"
type textarea "What"
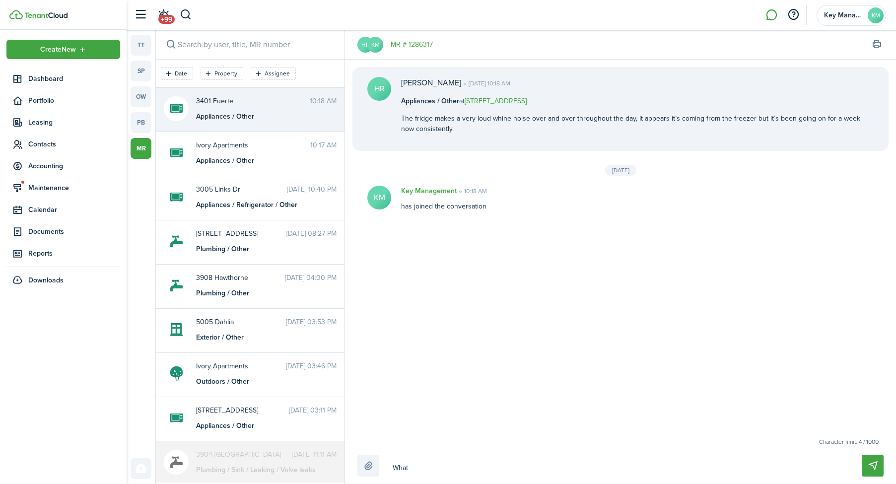
type textarea "What"
type textarea "What i"
type textarea "What is"
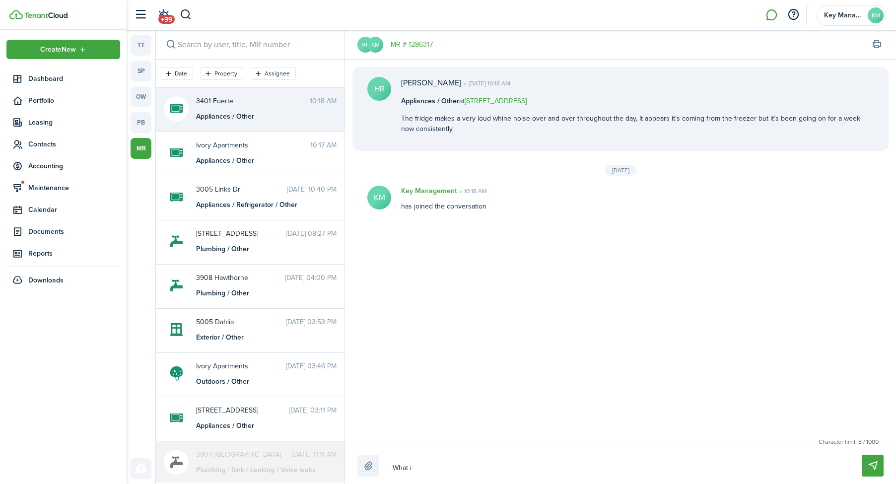
type textarea "What is"
type textarea "What is y"
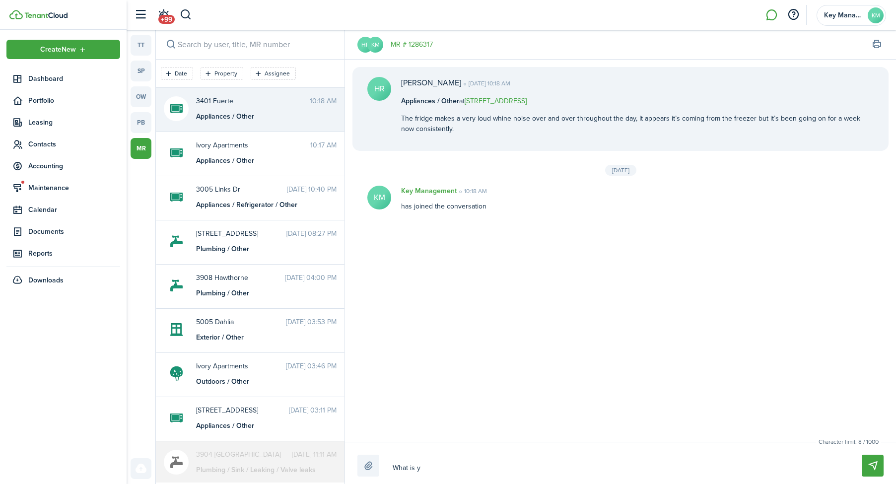
type textarea "What is yo"
type textarea "What is you"
type textarea "What is yout"
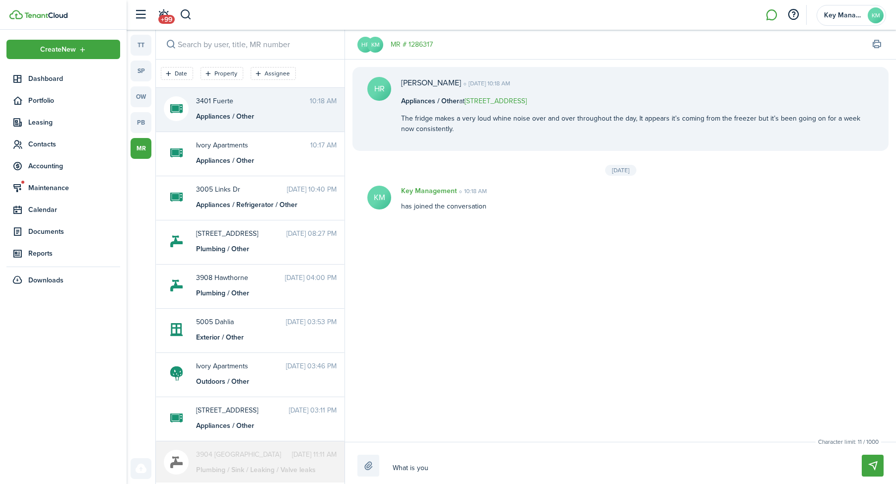
type textarea "What is yout"
type textarea "What is your"
type textarea "What is your p"
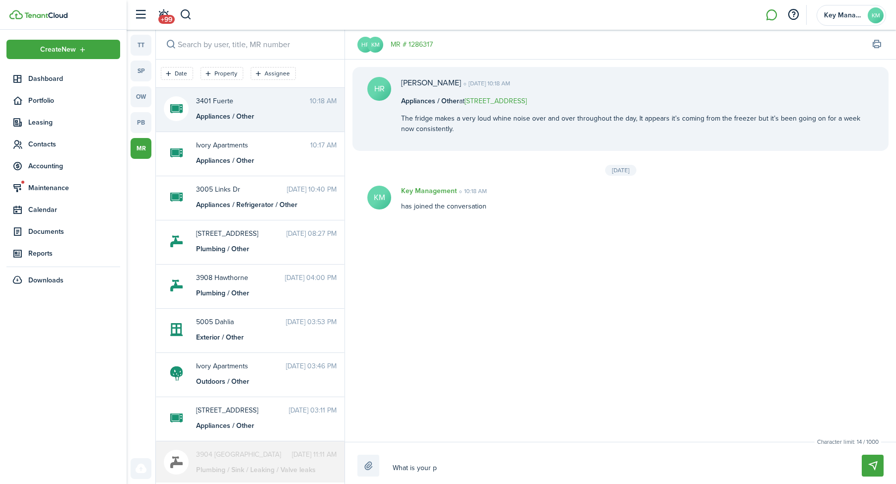
type textarea "What is your ph"
type textarea "What is your pho"
type textarea "What is your phon"
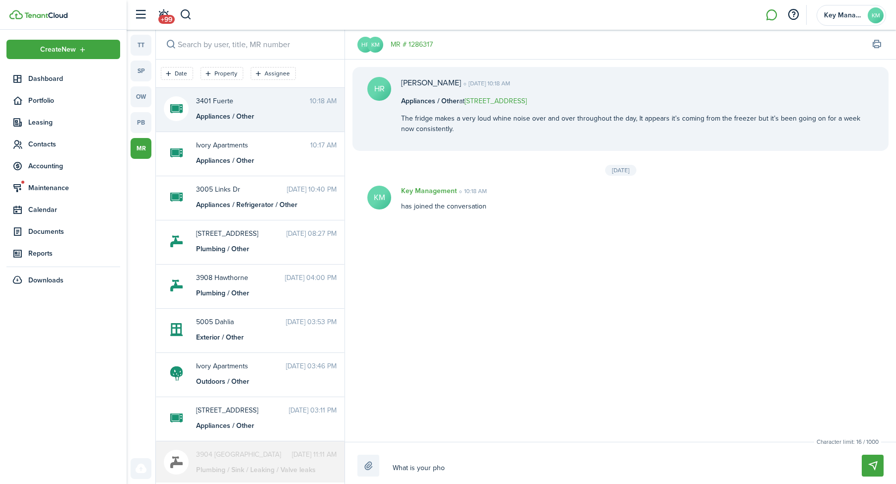
type textarea "What is your phon"
type textarea "What is your phone"
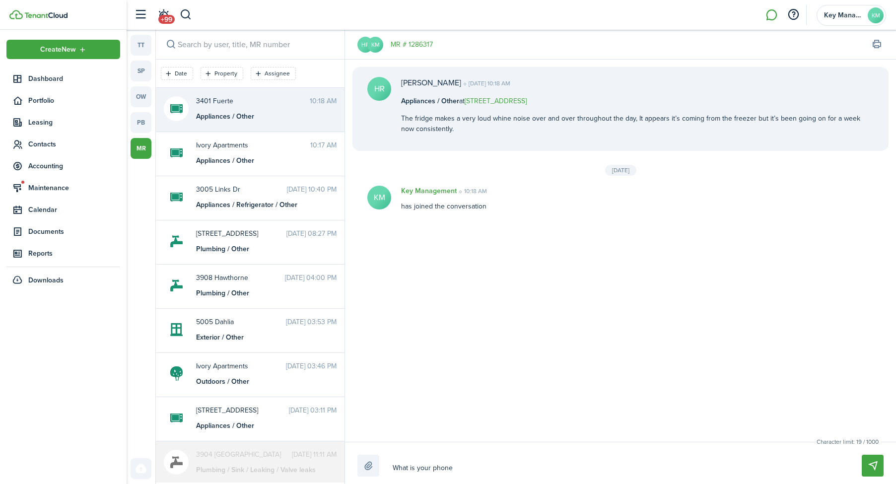
type textarea "What is your phone n"
type textarea "What is your phone nu"
type textarea "What is your phone num"
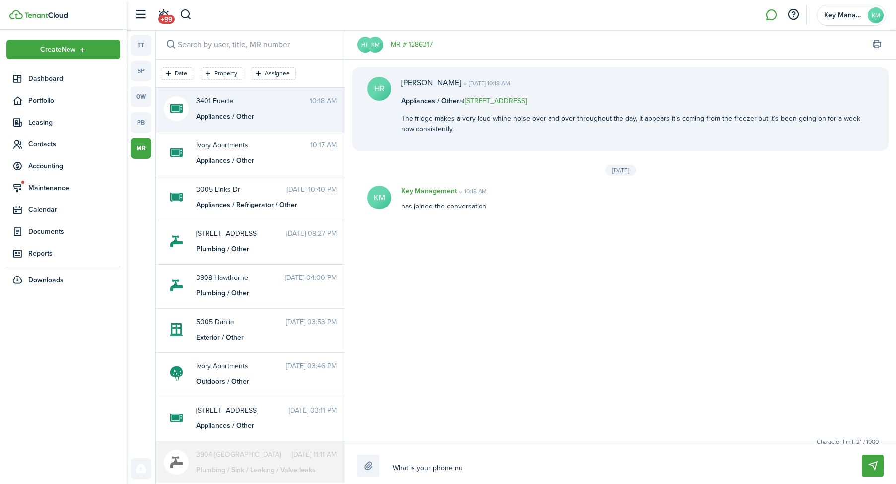
type textarea "What is your phone num"
type textarea "What is your phone numb"
type textarea "What is your phone numbe"
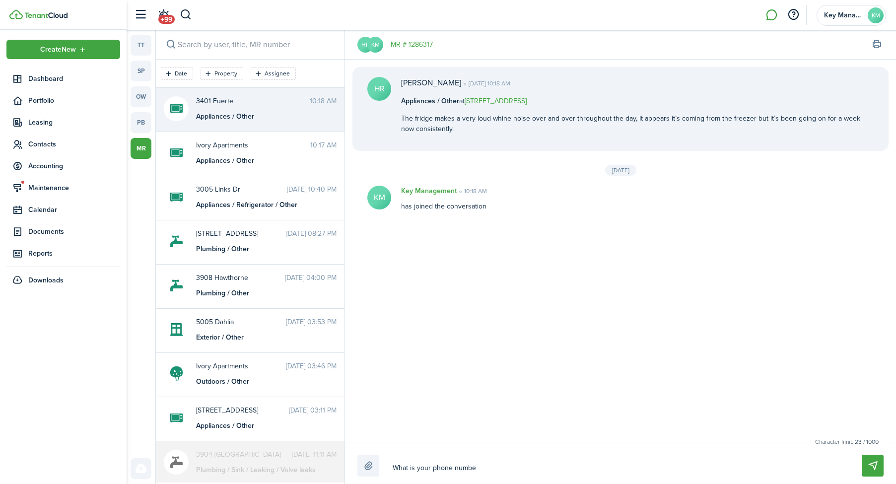
type textarea "What is your phone number"
type textarea "What is your phone number?"
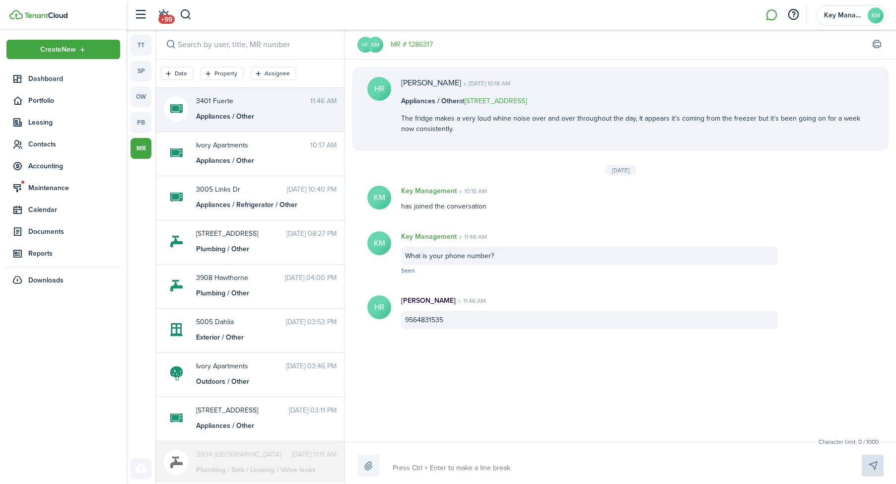
click at [410, 323] on div "9564831535" at bounding box center [589, 320] width 377 height 18
